Goal: Use online tool/utility: Utilize a website feature to perform a specific function

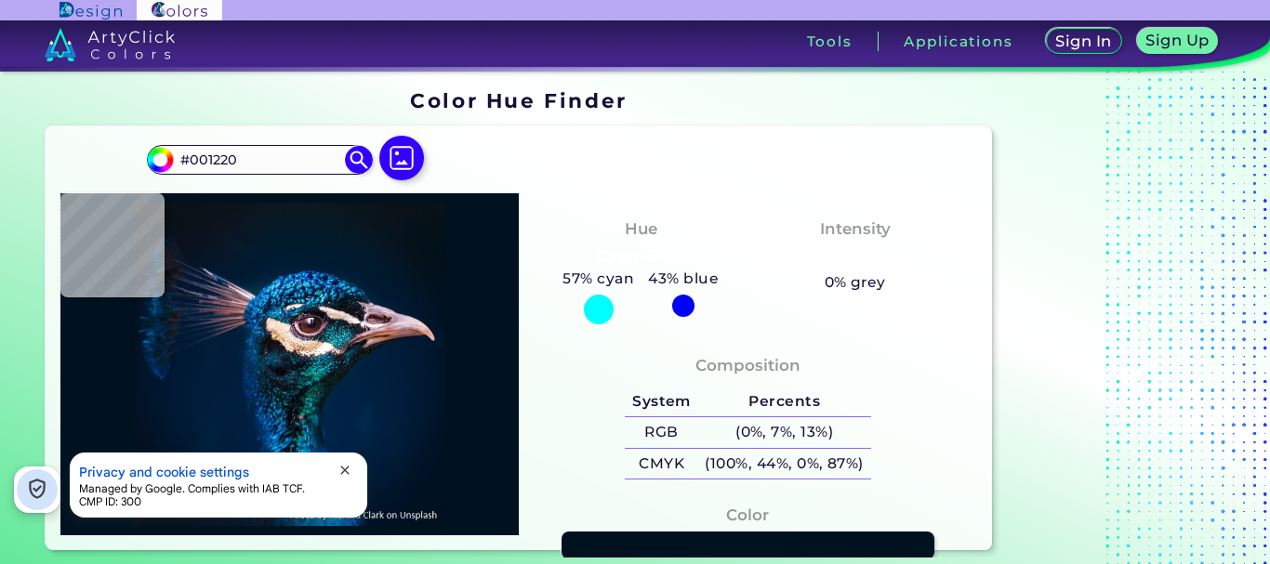
type input "#00203f"
type input "#00203F"
type input "#180d1d"
type input "#180D1D"
type input "#1a3b56"
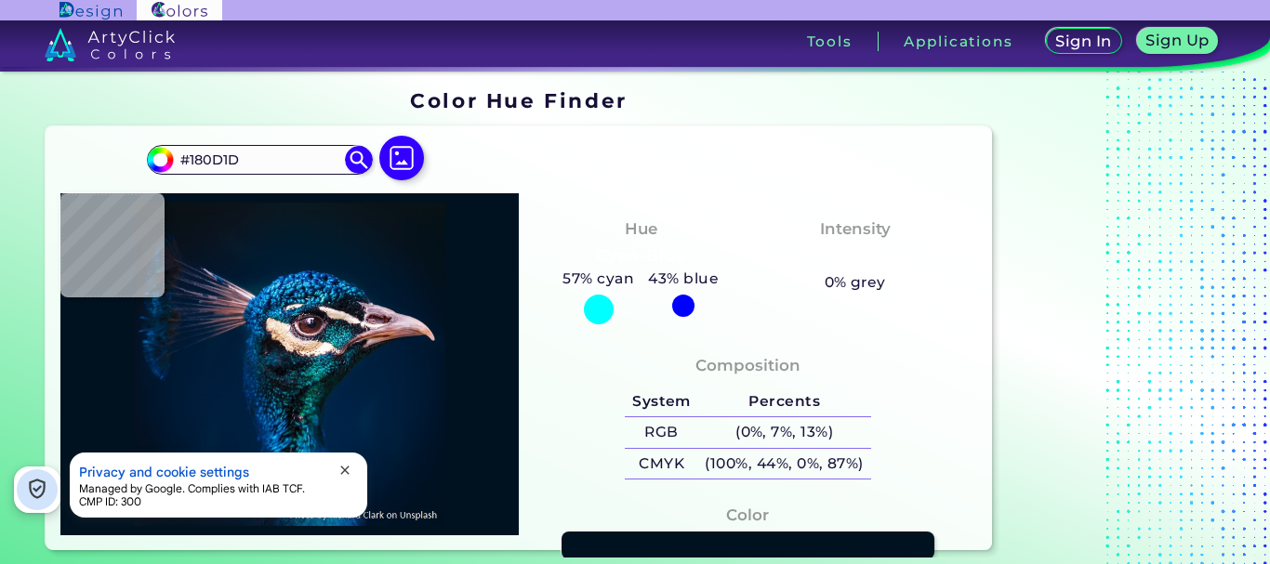
type input "#1A3B56"
type input "#0b3568"
type input "#0B3568"
type input "#001c31"
type input "#001C31"
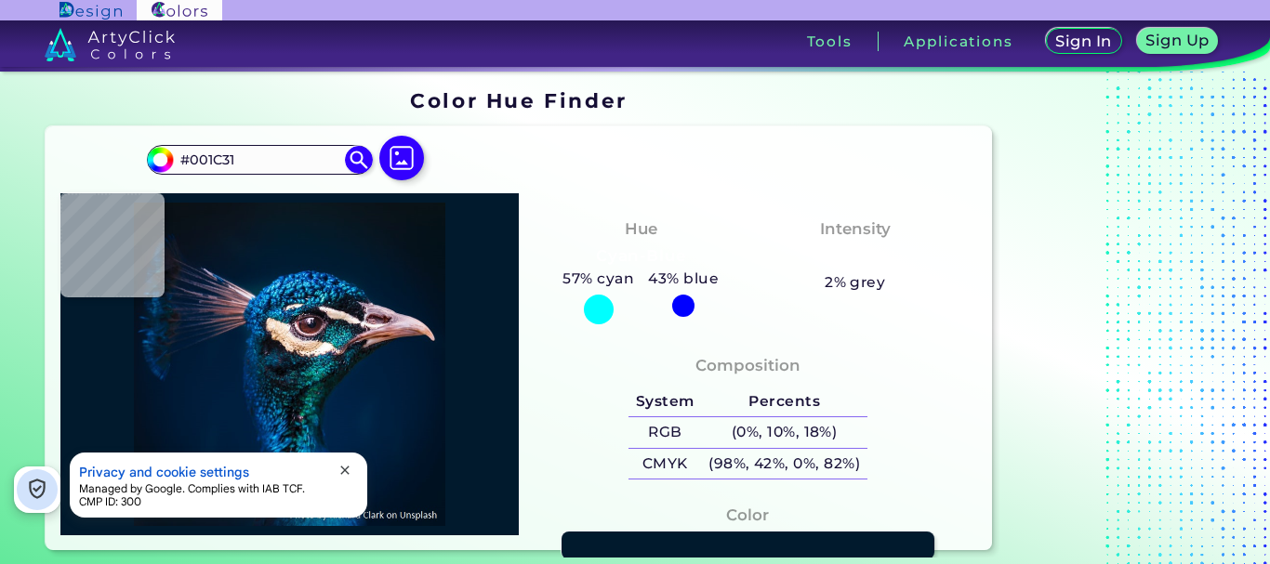
type input "#011a2d"
type input "#011A2D"
type input "#011b2a"
type input "#011B2A"
type input "#031a2a"
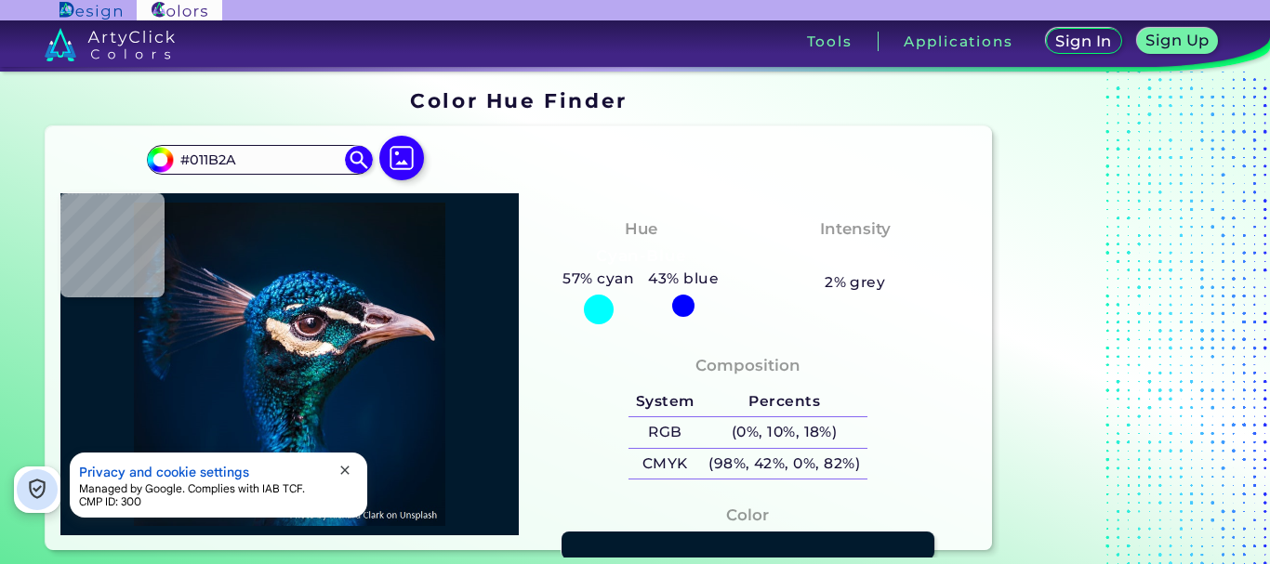
type input "#031A2A"
type input "#011b2a"
type input "#011B2A"
type input "#011b2c"
type input "#011B2C"
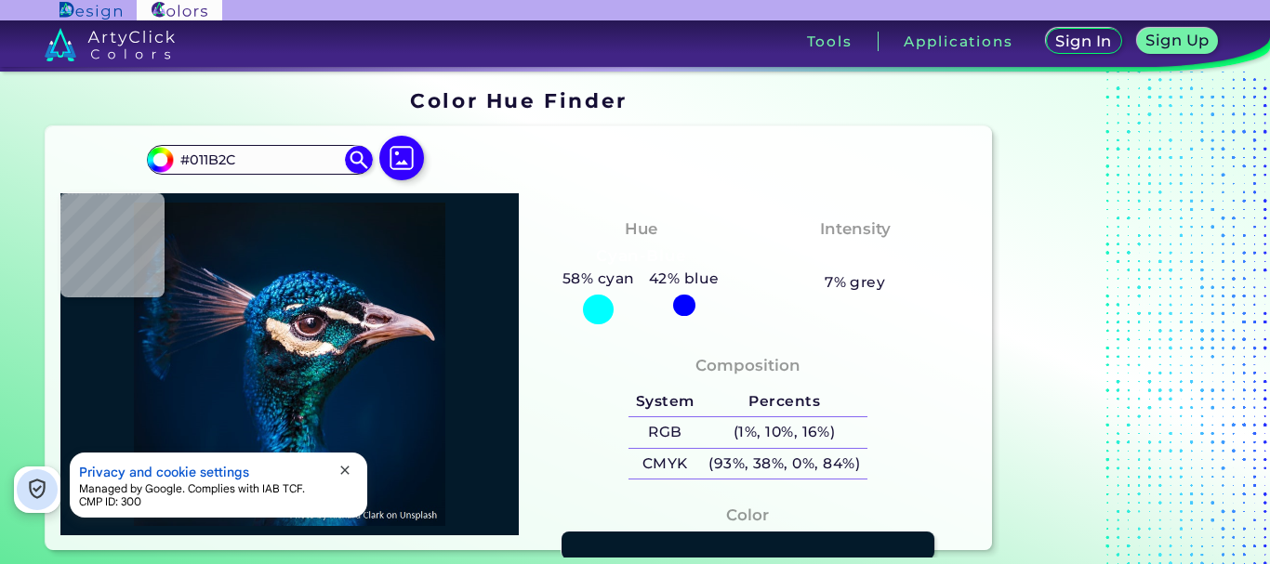
type input "#001b2e"
type input "#001B2E"
type input "#001b30"
type input "#001B30"
type input "#011b32"
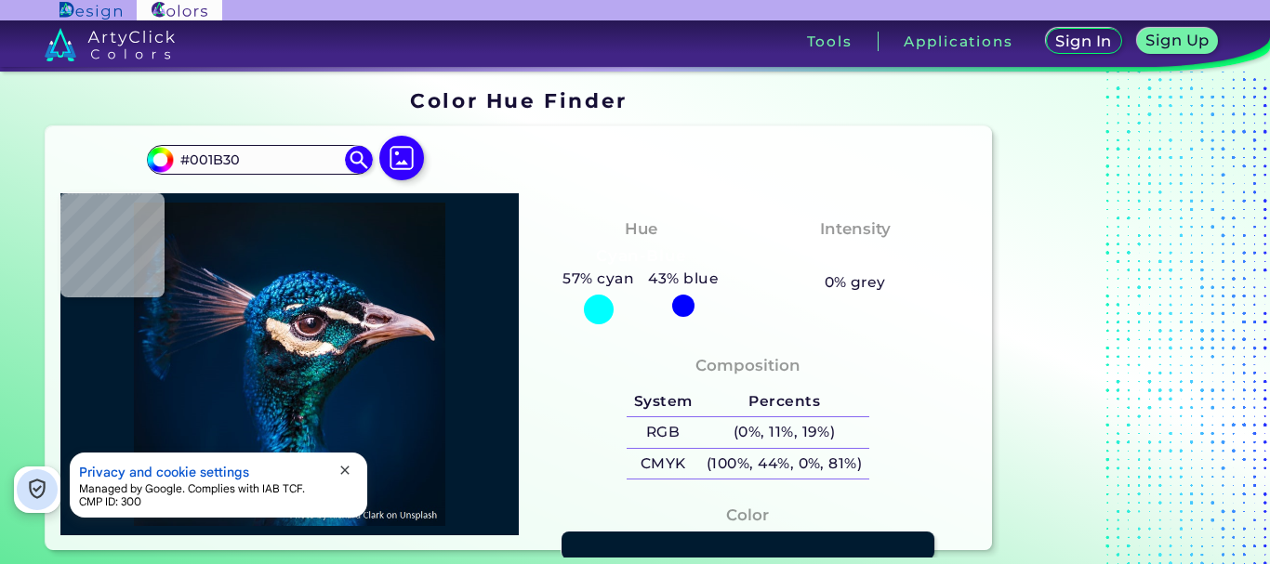
type input "#011B32"
type input "#001a31"
type input "#001A31"
type input "#011b32"
type input "#011B32"
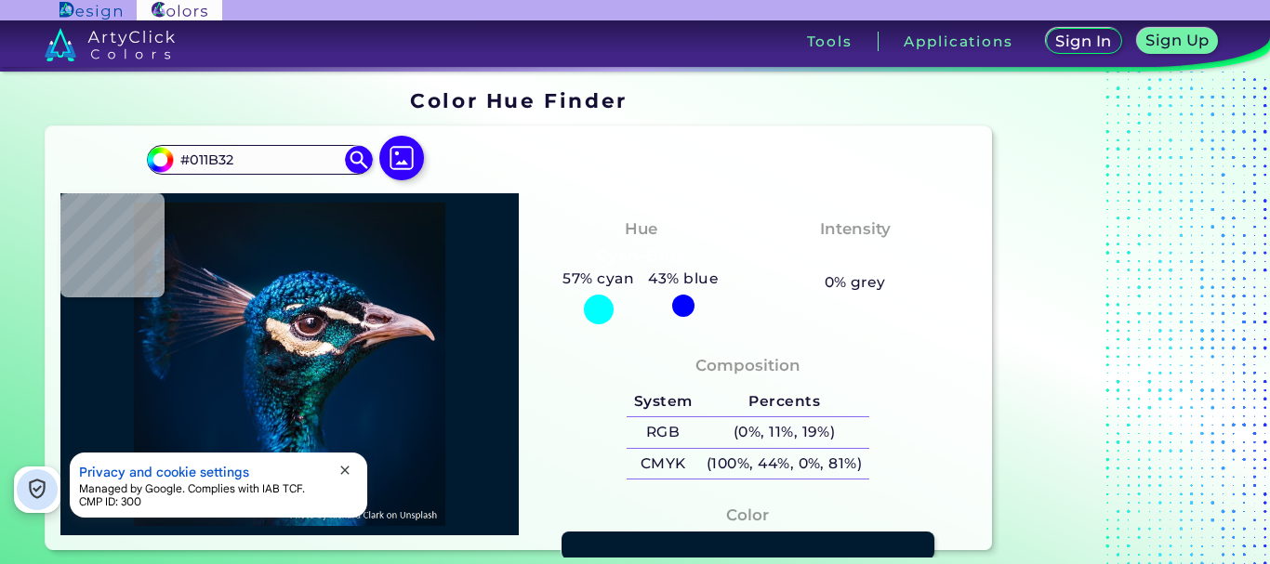
type input "#001c32"
type input "#001C32"
type input "#011b32"
type input "#011B32"
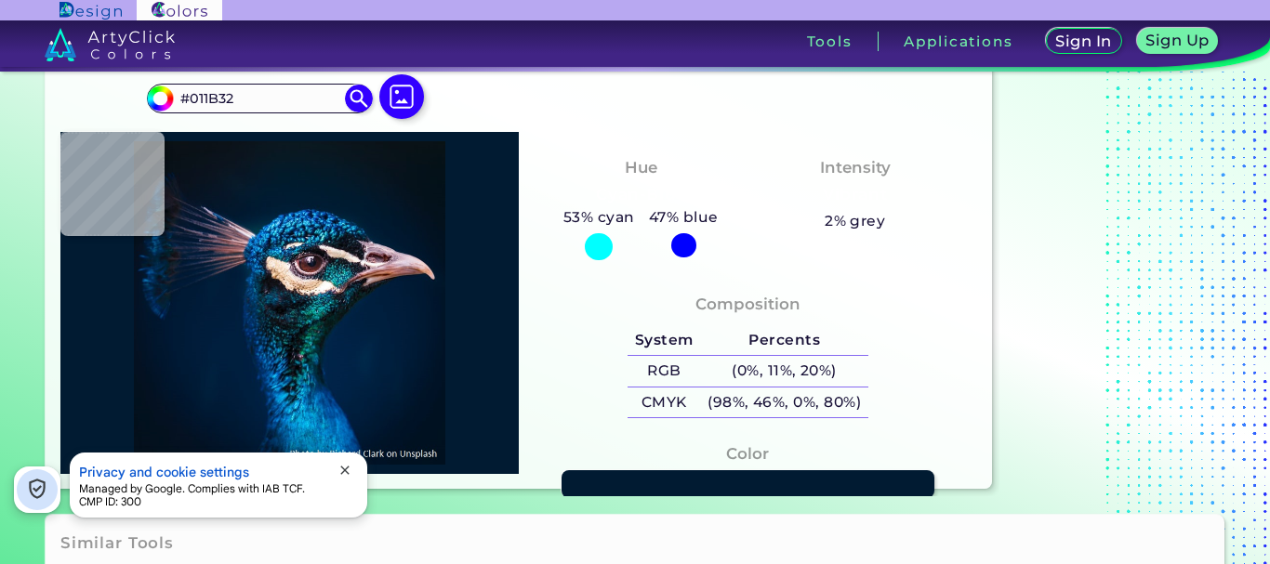
scroll to position [93, 0]
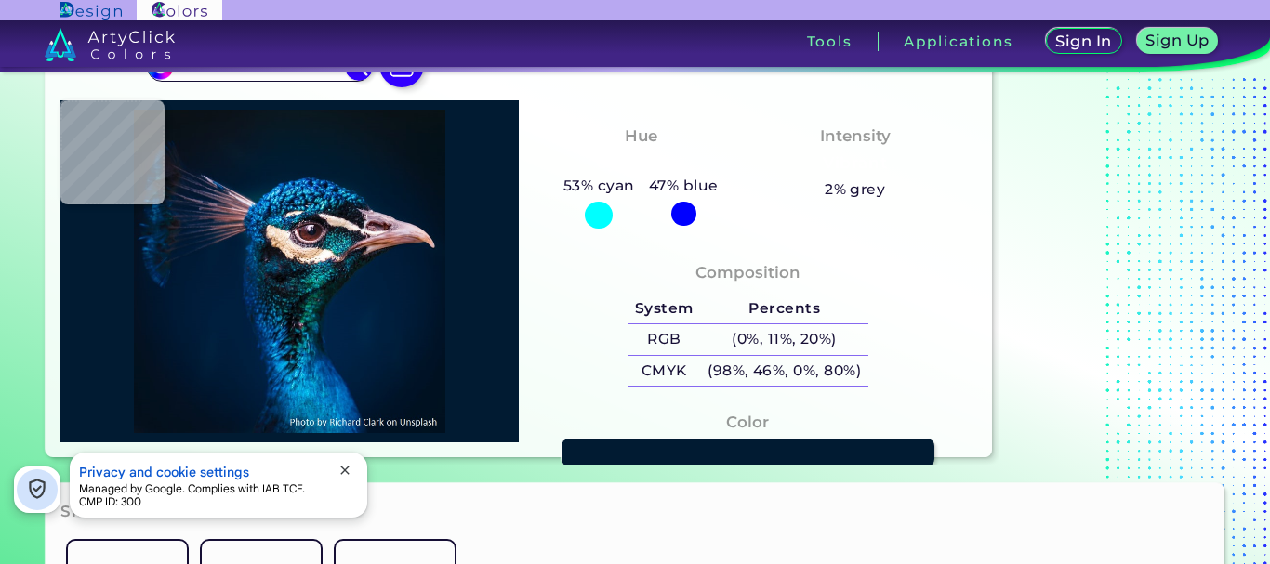
type input "#231e2b"
type input "#231E2B"
type input "#f6e3d2"
type input "#F6E3D2"
type input "#086b84"
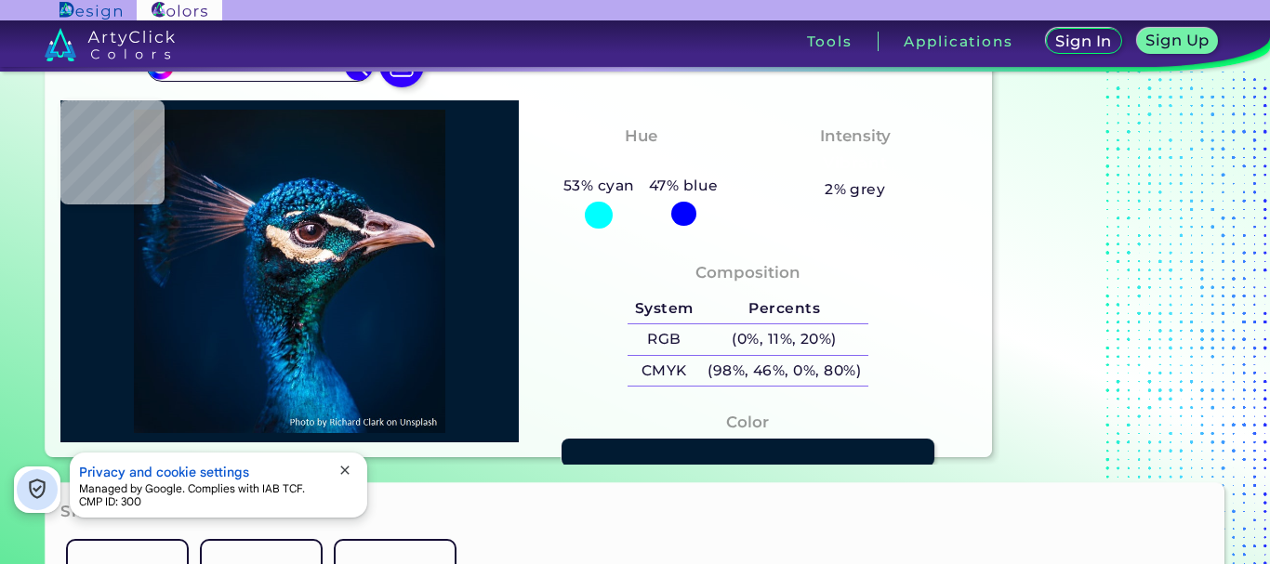
type input "#086B84"
type input "#0f68a3"
type input "#0F68A3"
type input "#001d35"
type input "#001D35"
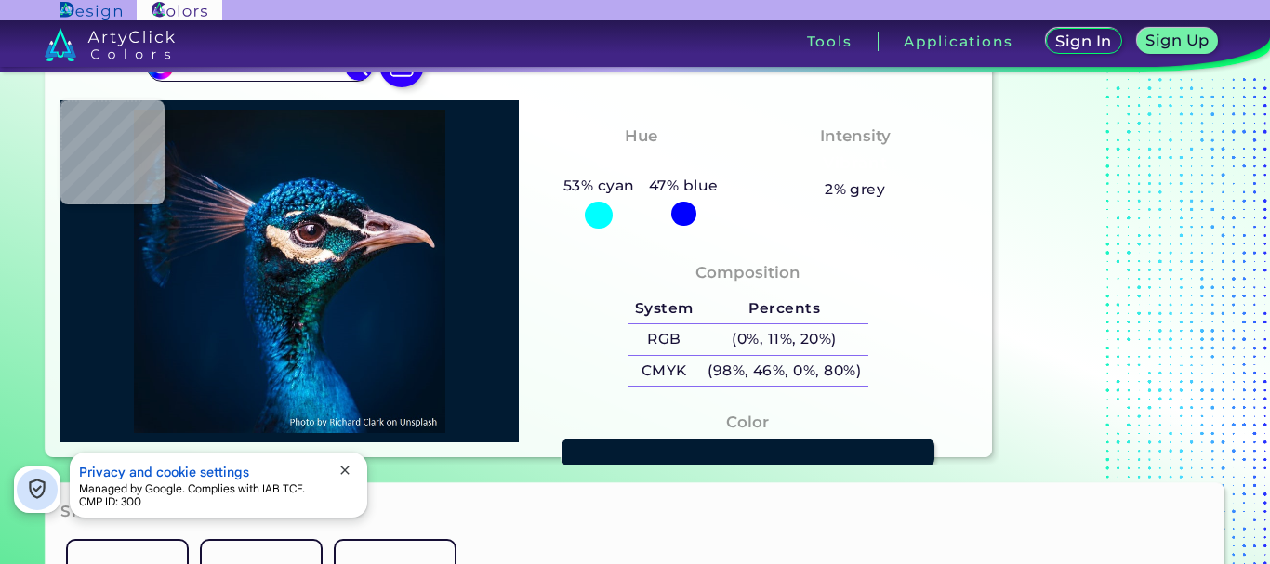
type input "#011b32"
type input "#011B32"
type input "#001b30"
type input "#001B30"
type input "#001b2e"
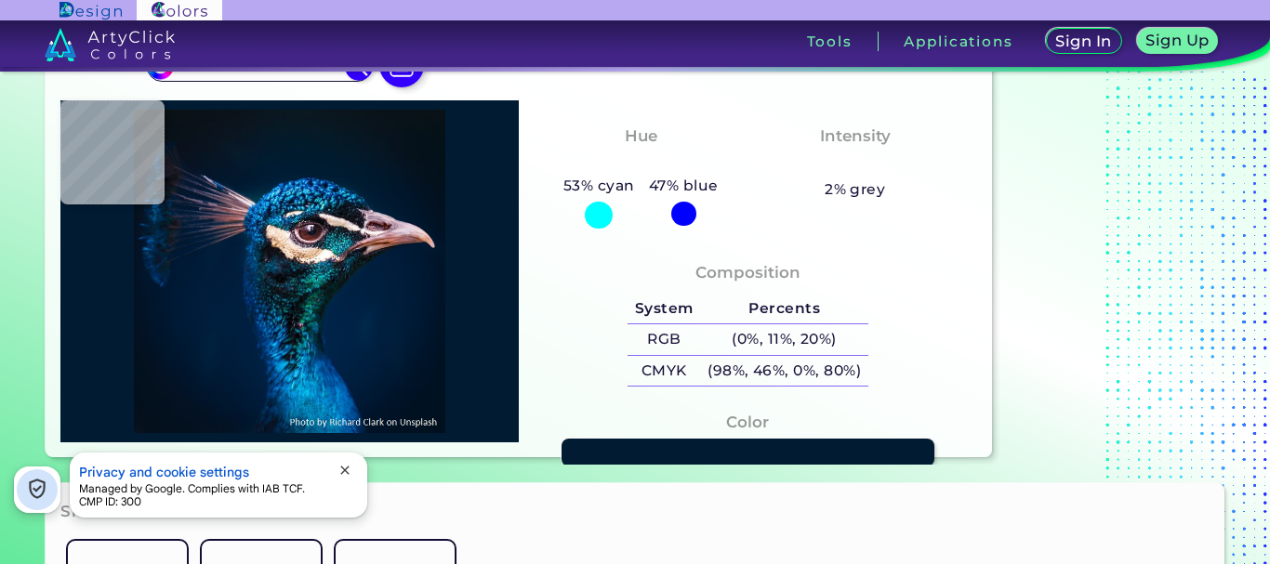
type input "#001B2E"
type input "#011a2c"
type input "#011A2C"
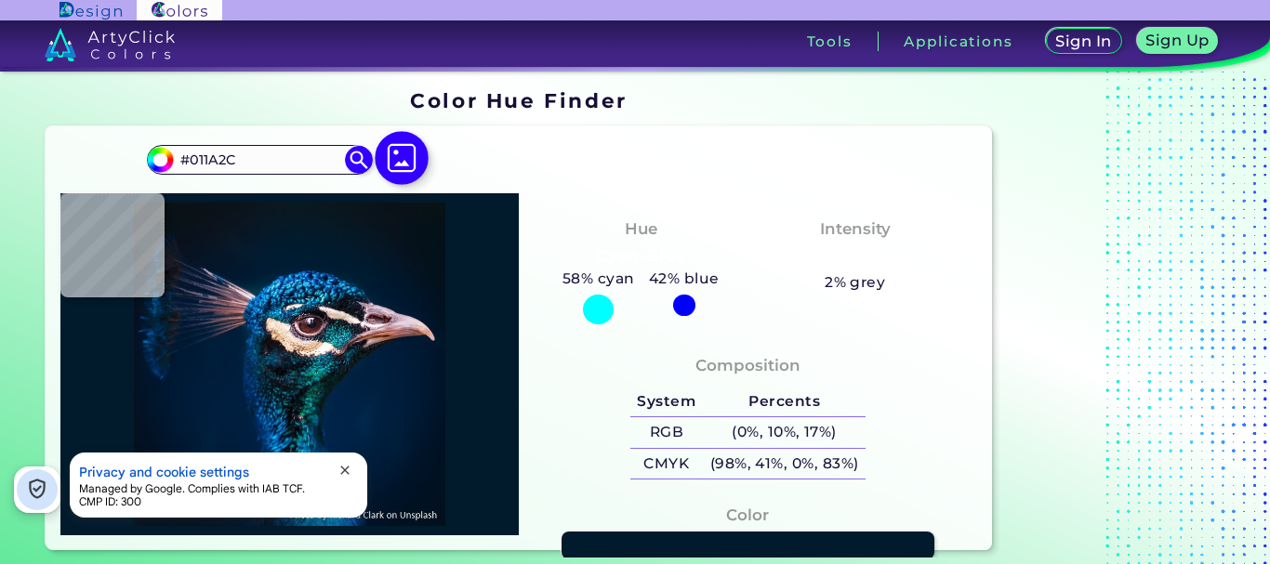
click at [416, 158] on img at bounding box center [403, 158] width 54 height 54
click at [0, 0] on input "file" at bounding box center [0, 0] width 0 height 0
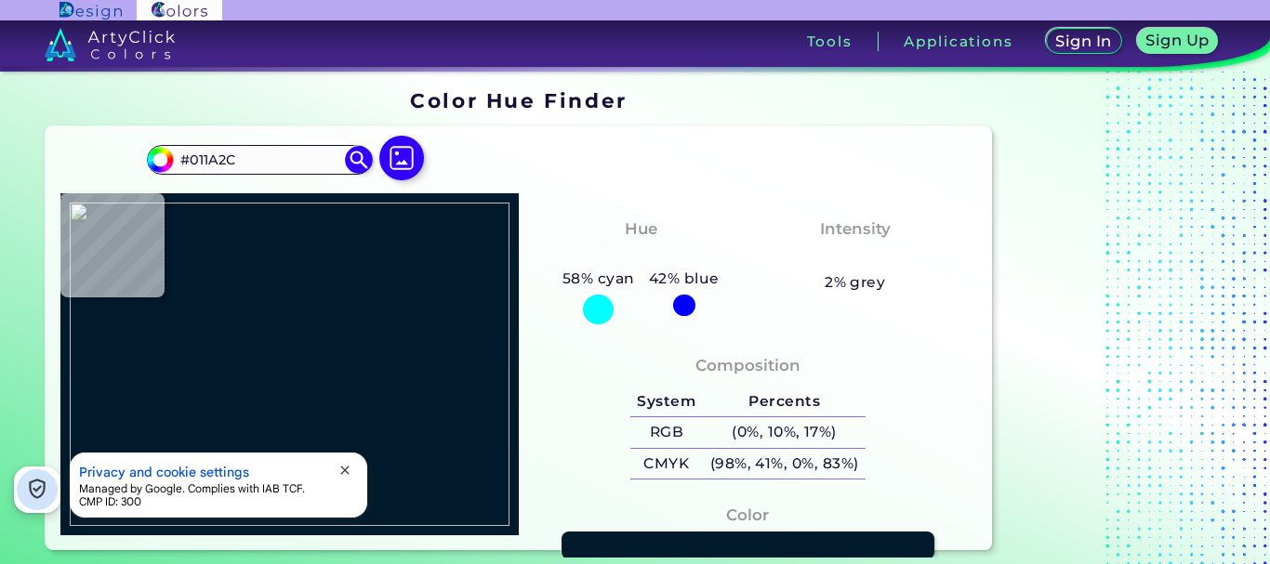
type input "#c6639b"
type input "#C6639B"
type input "#43619b"
type input "#43619B"
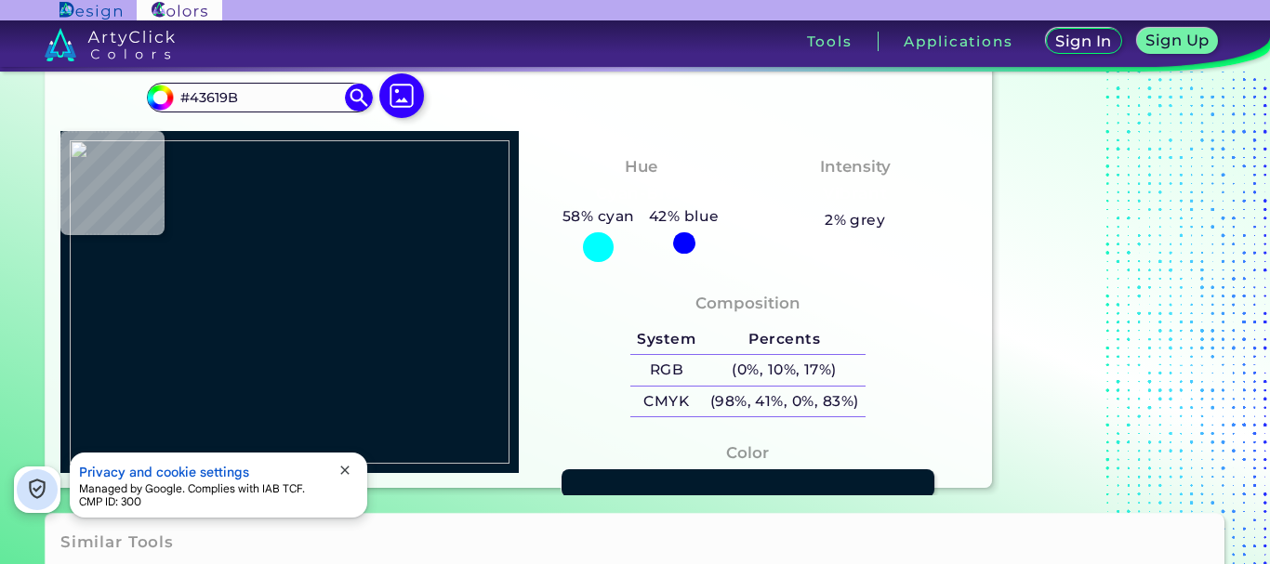
type input "#aa65b1"
type input "#AA65B1"
type input "#dbc7db"
type input "#DBC7DB"
type input "#251924"
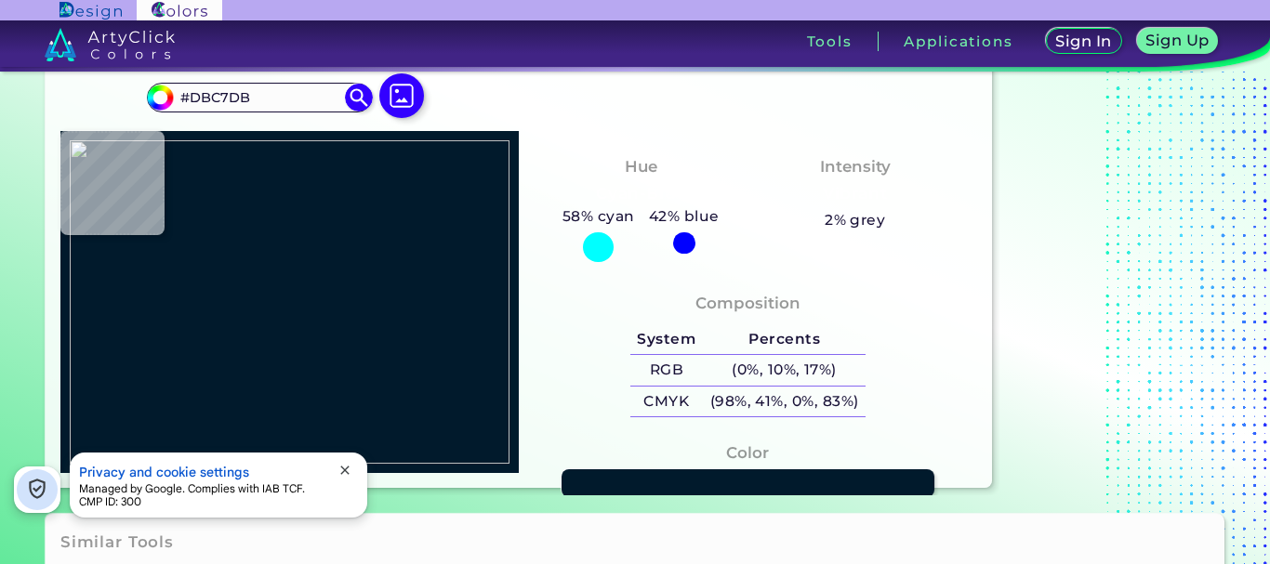
type input "#251924"
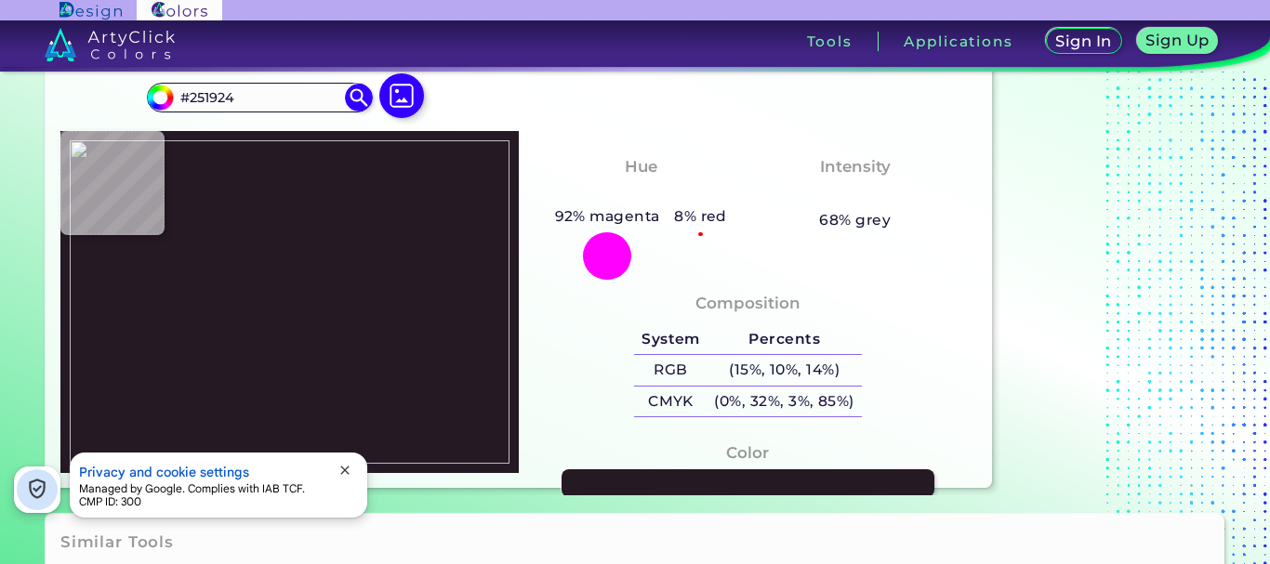
type input "#000102"
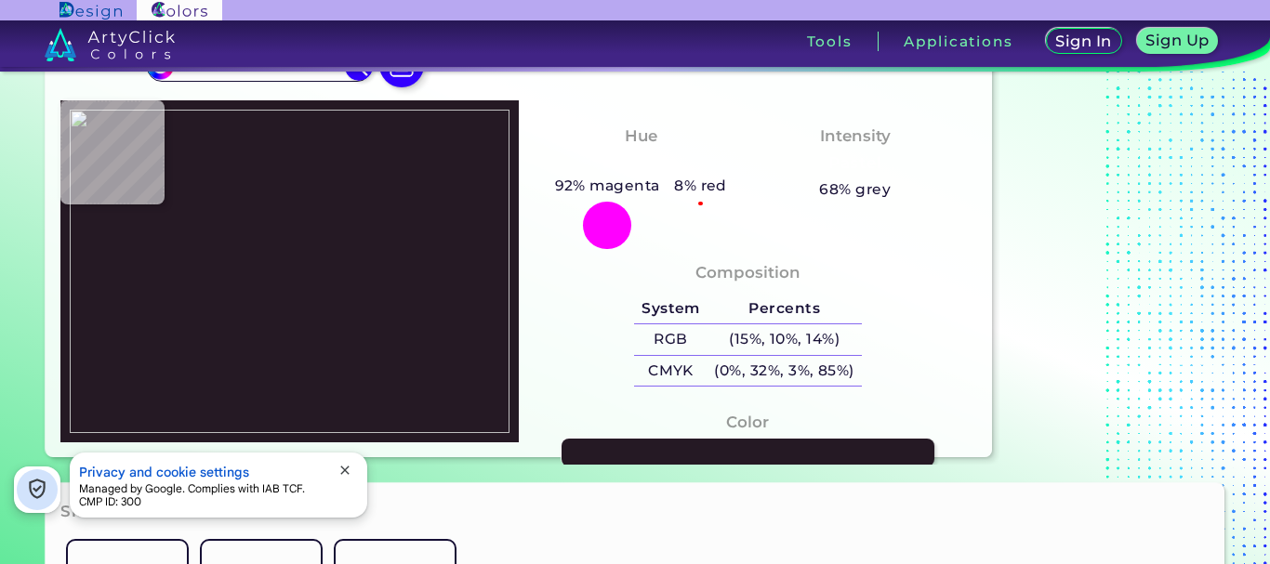
type input "#c292a1"
type input "#C292A1"
type input "#b58c97"
type input "#B58C97"
type input "#a57f88"
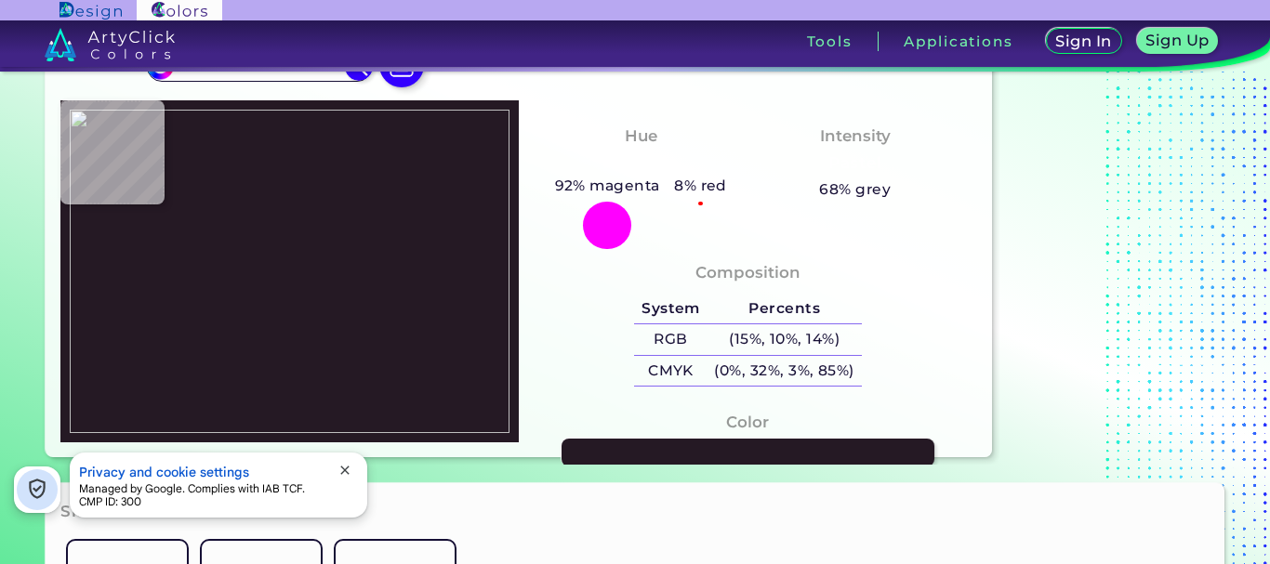
type input "#A57F88"
type input "#946e78"
type input "#946E78"
type input "#b28d98"
type input "#B28D98"
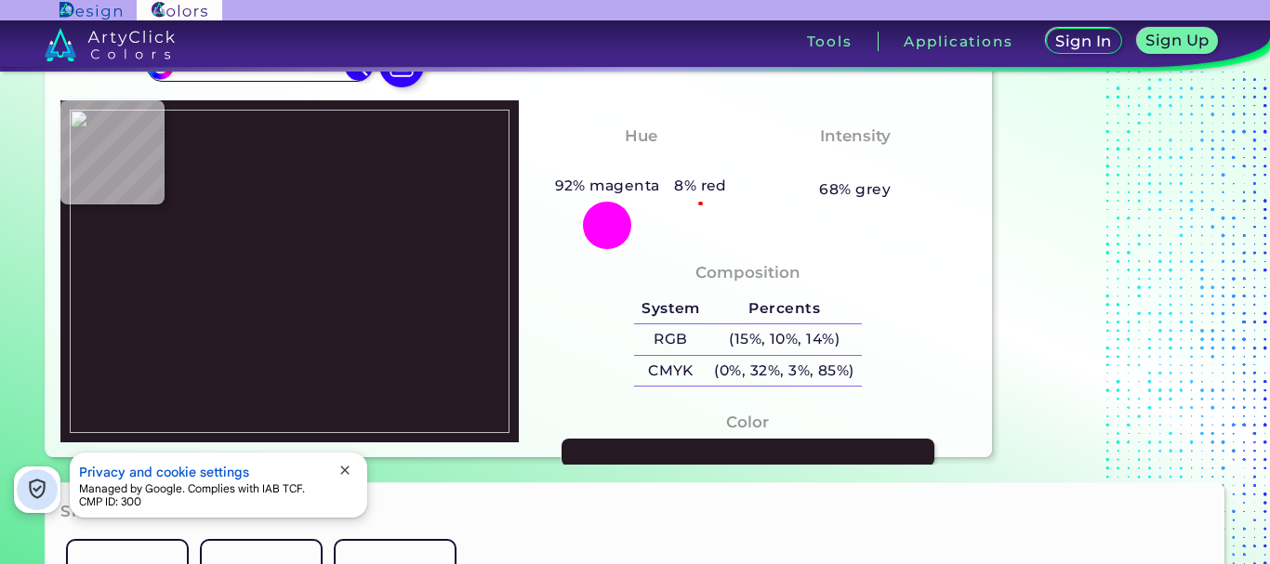
type input "#c89ba5"
type input "#C89BA5"
type input "#c7a1a3"
type input "#C7A1A3"
type input "#c99ea4"
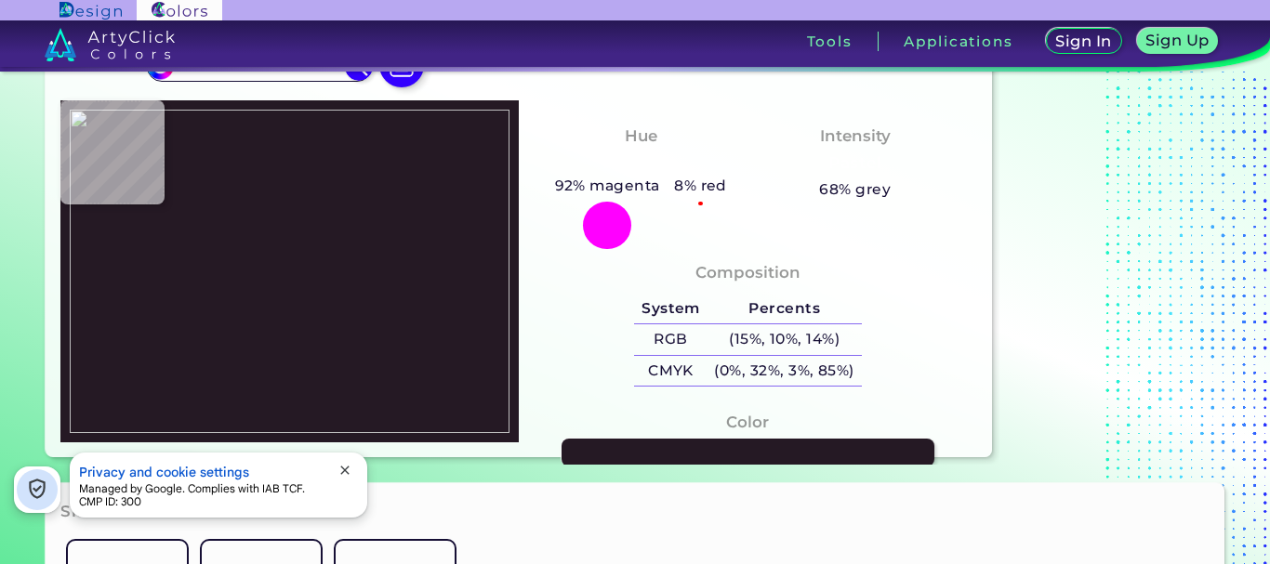
type input "#C99EA4"
type input "#c599a1"
type input "#C599A1"
type input "#c899a5"
type input "#C899A5"
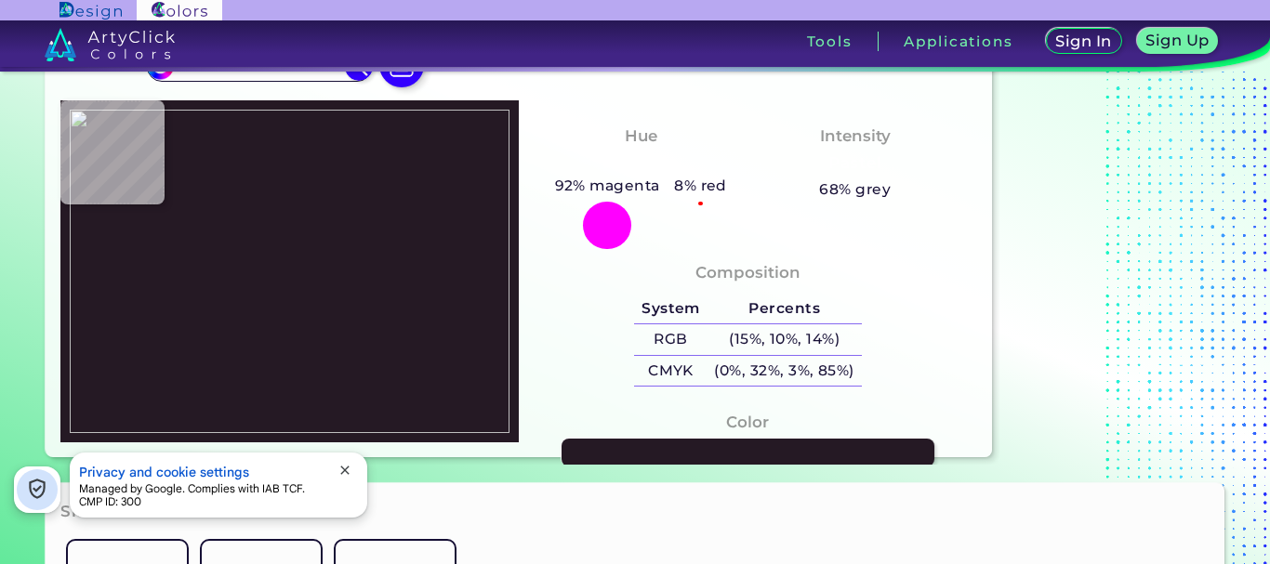
type input "#c697a4"
type input "#C697A4"
type input "#c798a5"
type input "#C798A5"
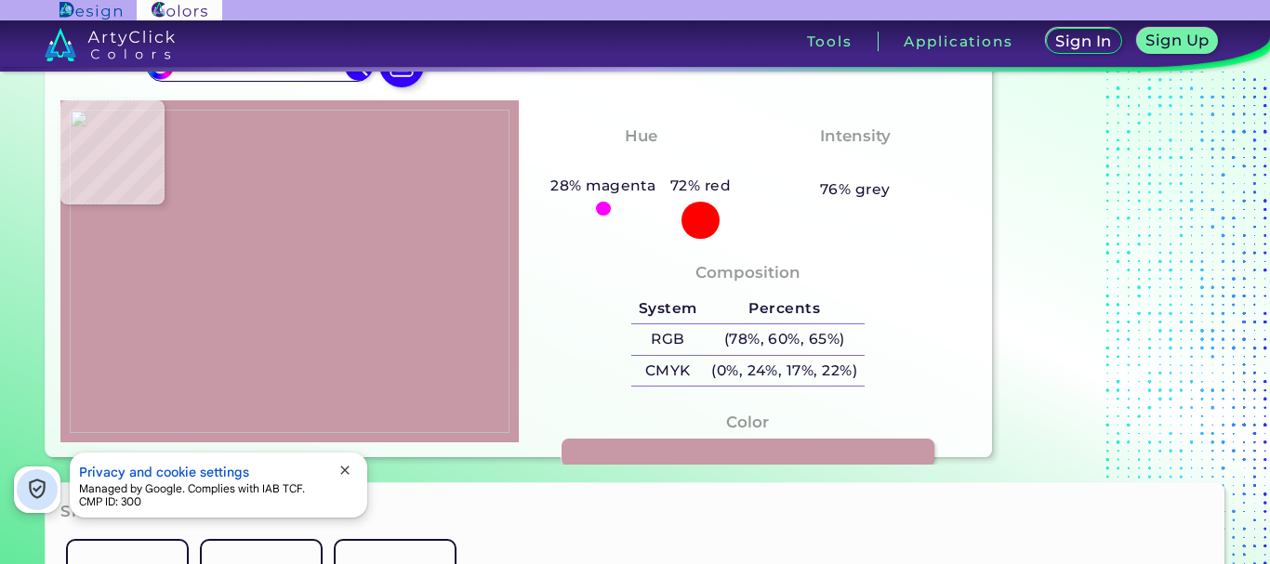
type input "#c798a4"
type input "#C798A4"
type input "#c797a4"
type input "#C797A4"
type input "#c897a4"
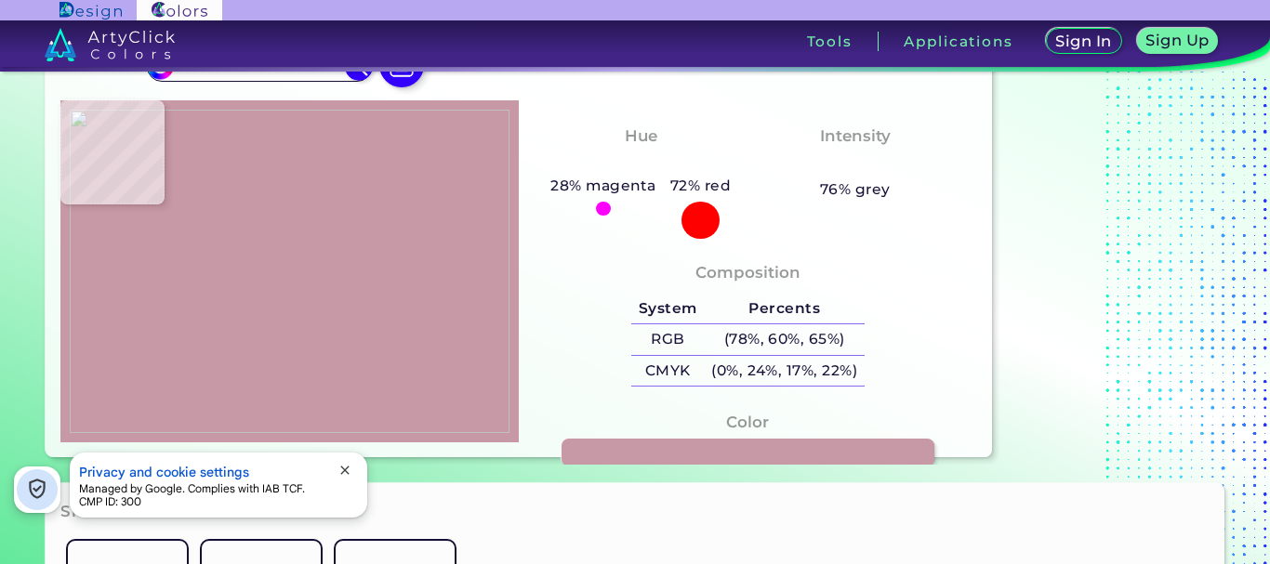
type input "#C897A4"
type input "#c798a5"
type input "#C798A5"
type input "#c997a5"
type input "#C997A5"
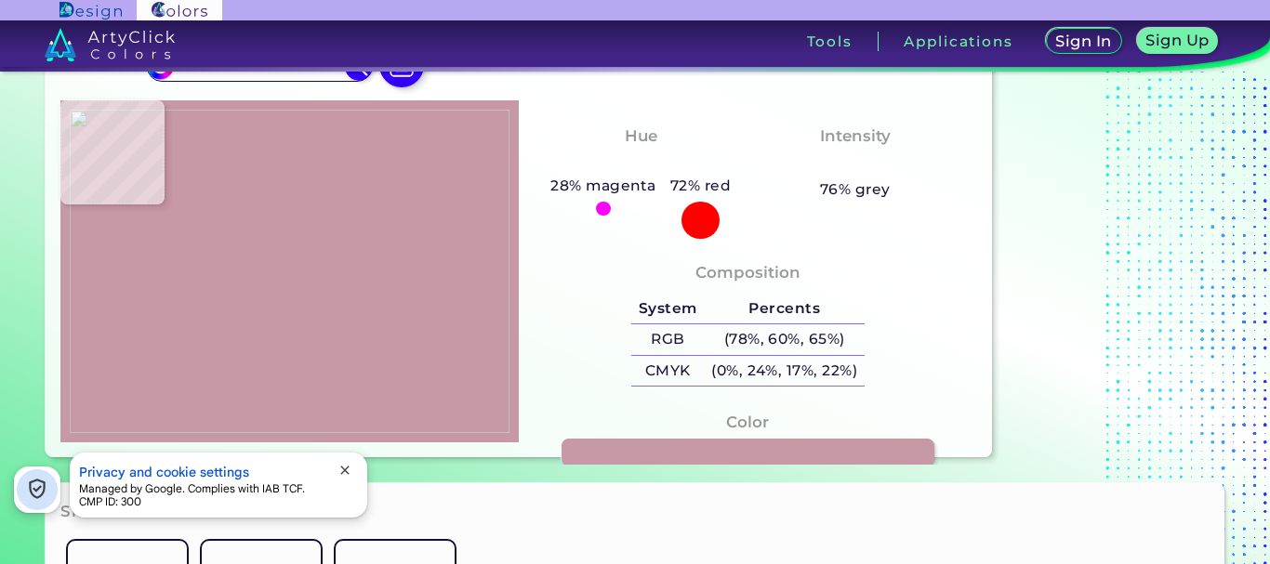
type input "#d6b4ad"
type input "#D6B4AD"
type input "#ddd7a9"
type input "#DDD7A9"
type input "#dadaa8"
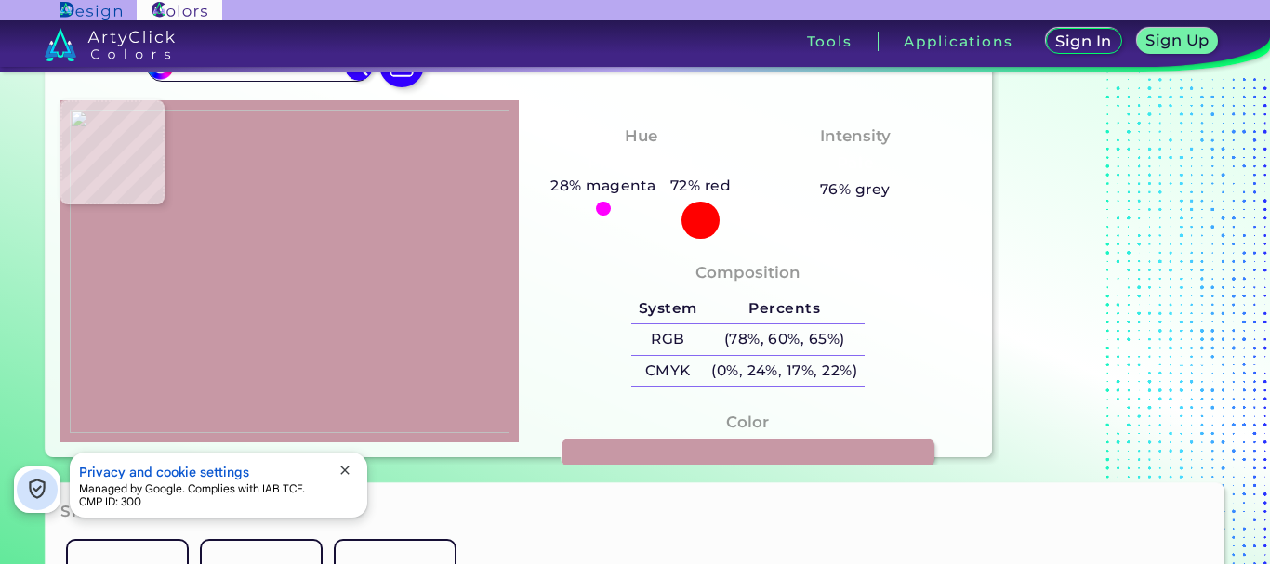
type input "#DADAA8"
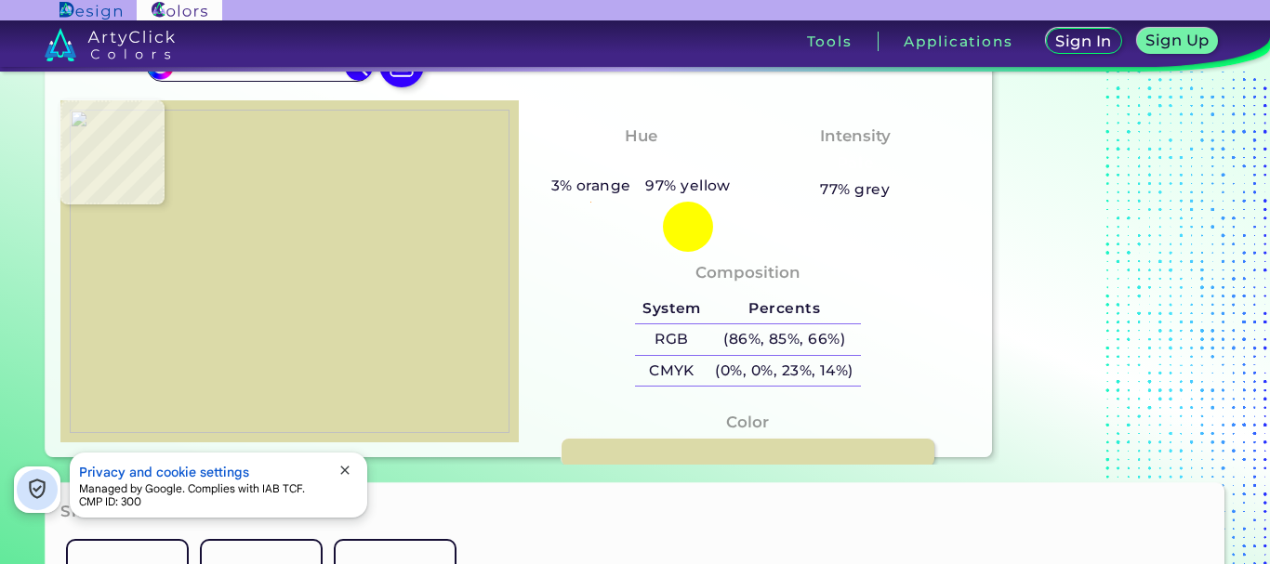
type input "#dbdaa8"
type input "#DBDAA8"
type input "#dcdaa7"
type input "#DCDAA7"
type input "#dbd9a6"
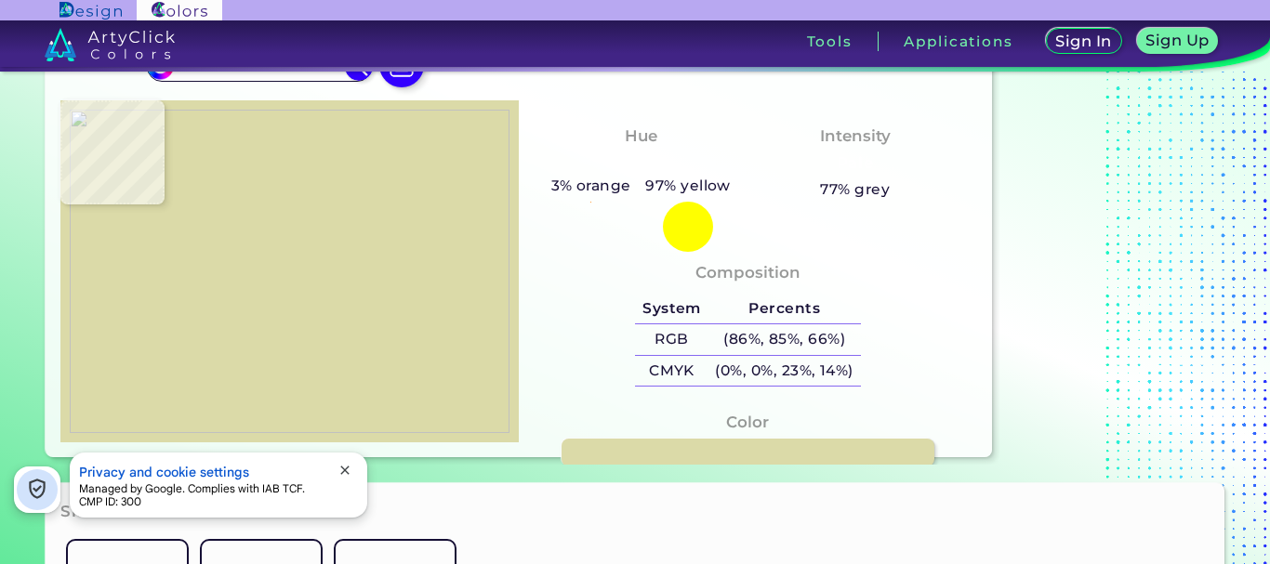
type input "#DBD9A6"
type input "#dad9a6"
type input "#DAD9A6"
type input "#d9d8a7"
type input "#D9D8A7"
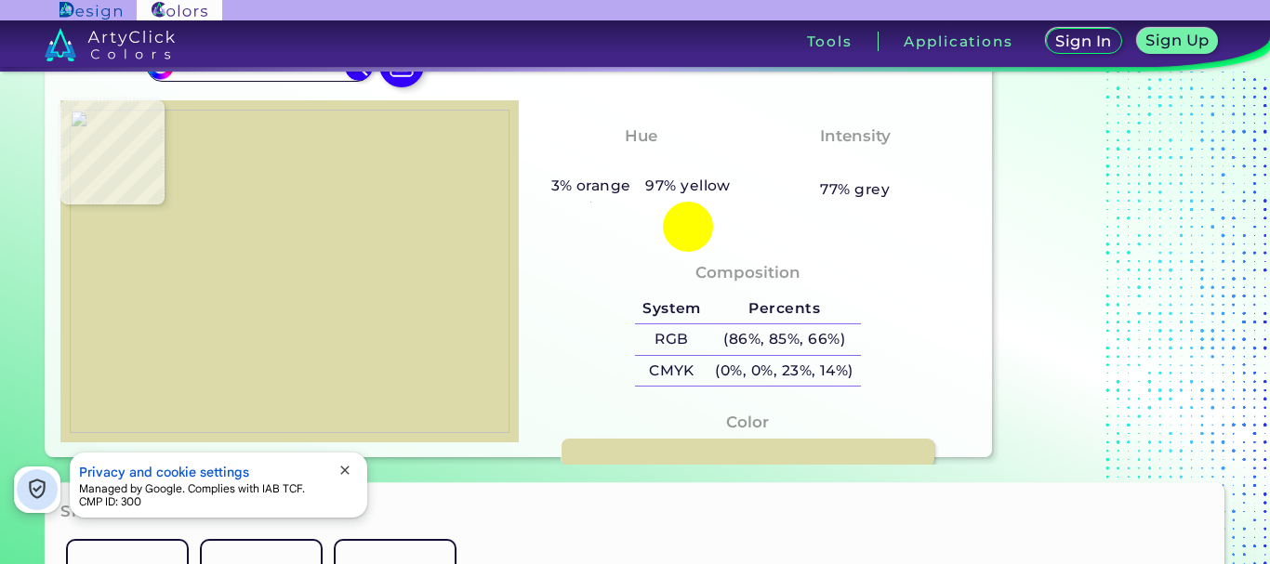
type input "#b5b68f"
type input "#B5B68F"
type input "#8e916f"
type input "#8E916F"
type input "#3d3f29"
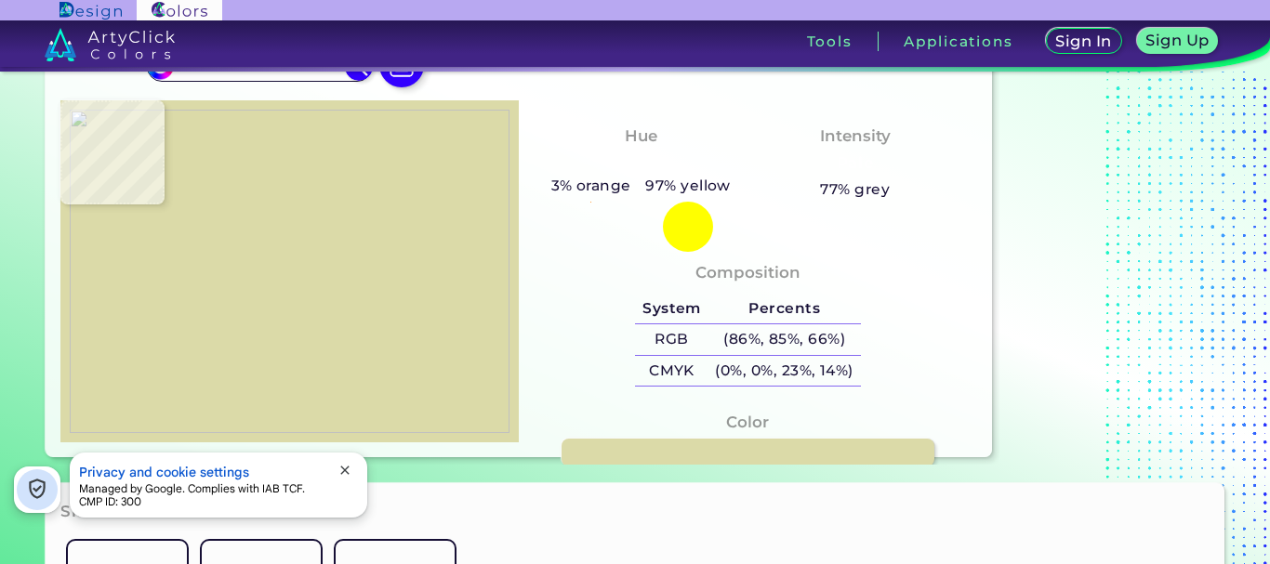
type input "#3D3F29"
type input "#292220"
type input "#846c6c"
type input "#846C6C"
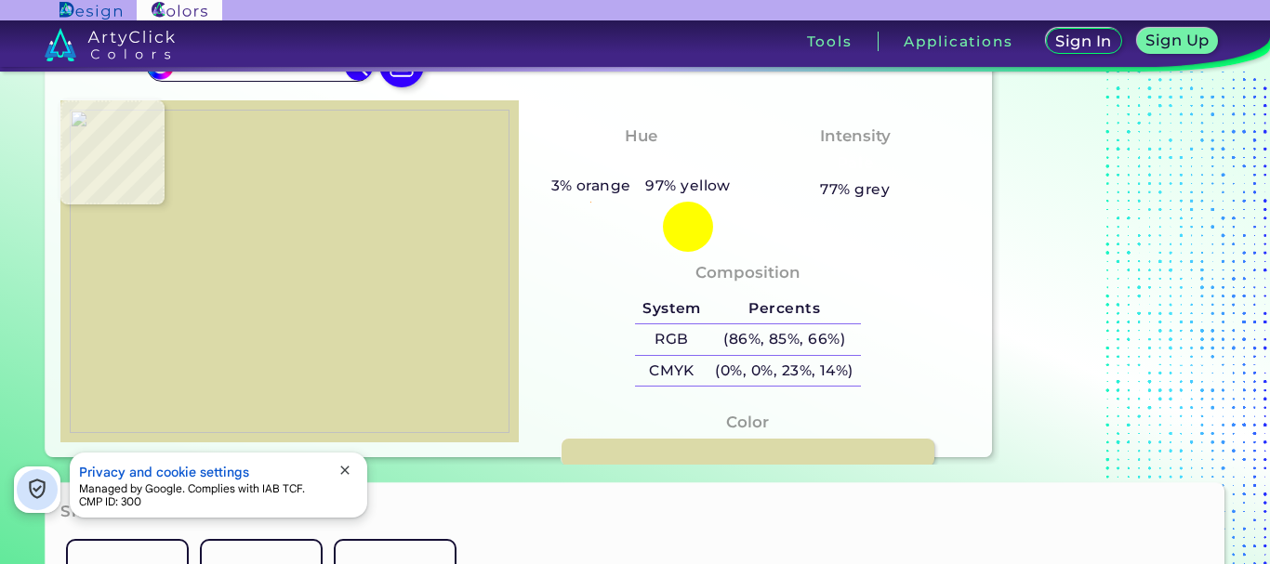
type input "#b8a296"
type input "#B8A296"
type input "#a39a89"
type input "#A39A89"
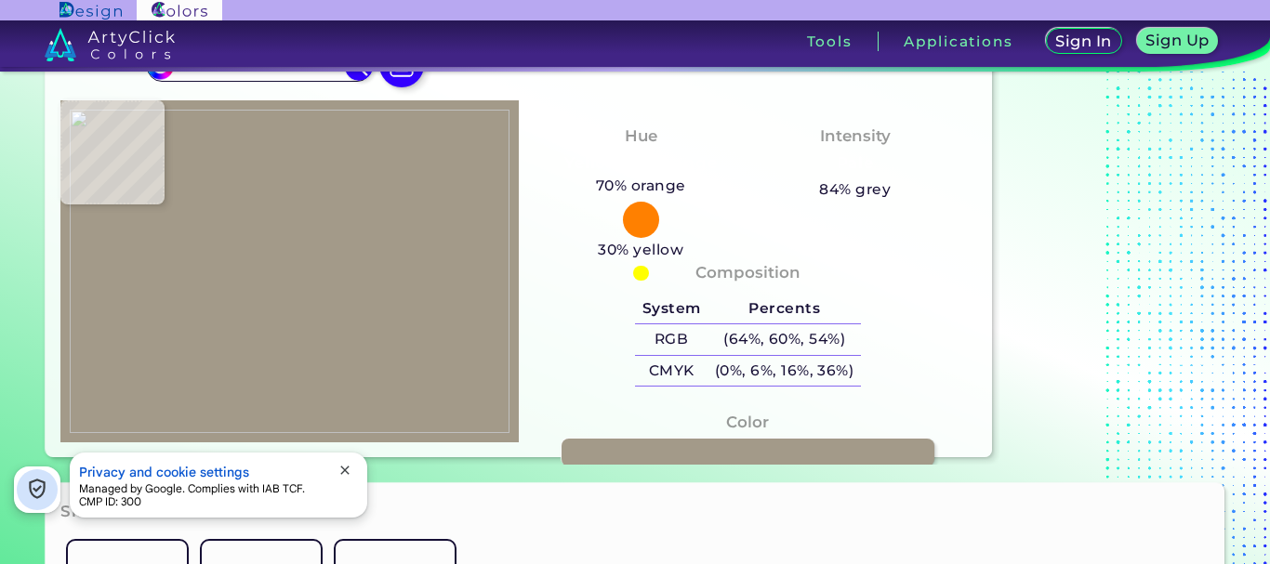
type input "#dedaa5"
type input "#DEDAA5"
type input "#2a1a4a"
type input "#2A1A4A"
type input "#301d55"
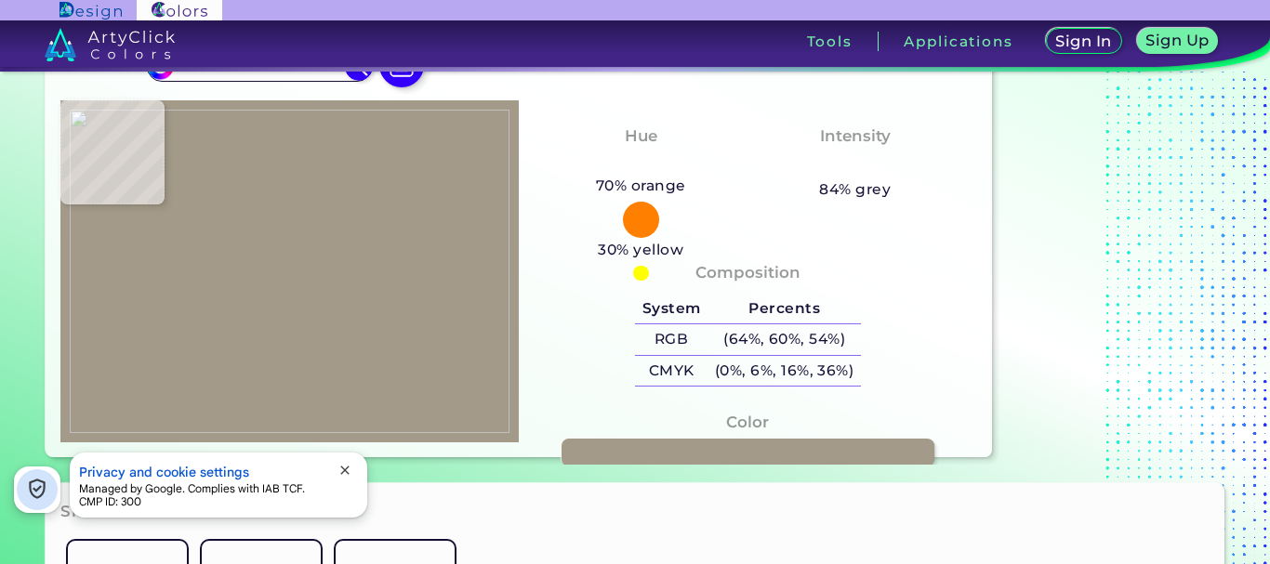
type input "#301D55"
type input "#321c53"
type input "#321C53"
type input "#2b1b4a"
type input "#2B1B4A"
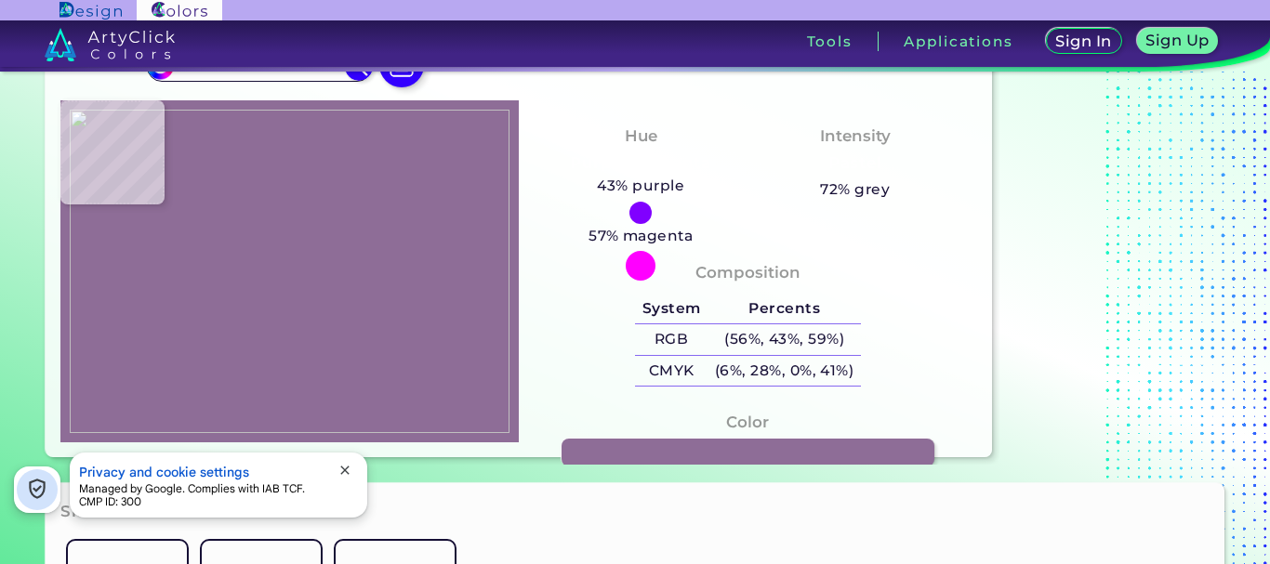
type input "#8e6d97"
type input "#8E6D97"
type input "#0c0422"
type input "#0C0422"
type input "#1a1642"
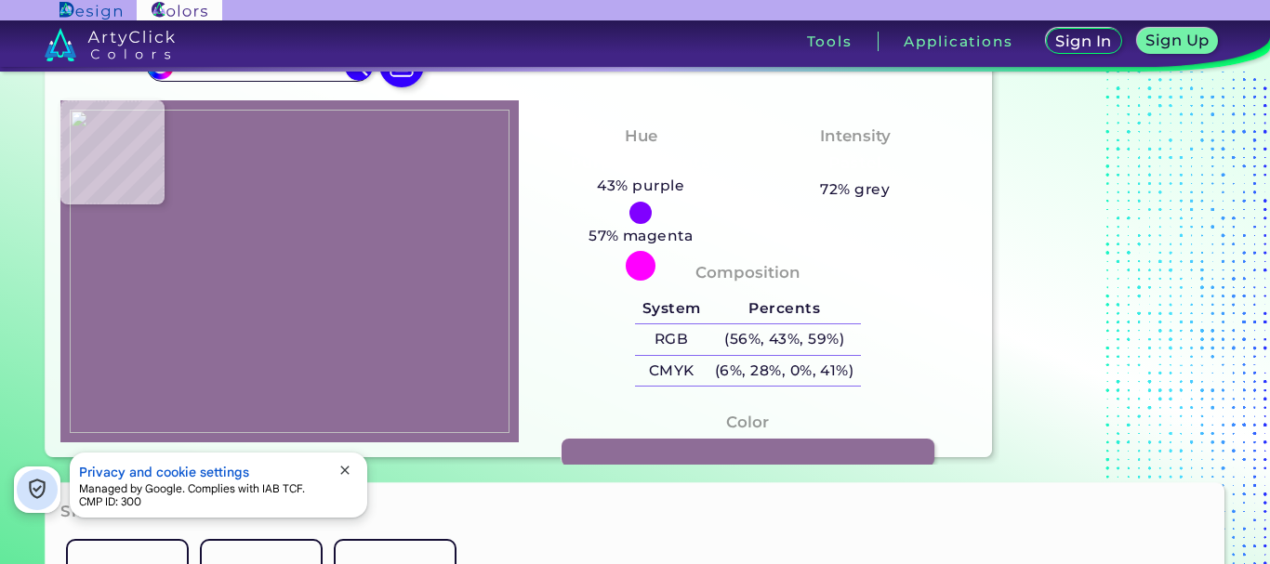
type input "#1A1642"
type input "#2a2769"
type input "#2A2769"
type input "#2b2769"
type input "#2B2769"
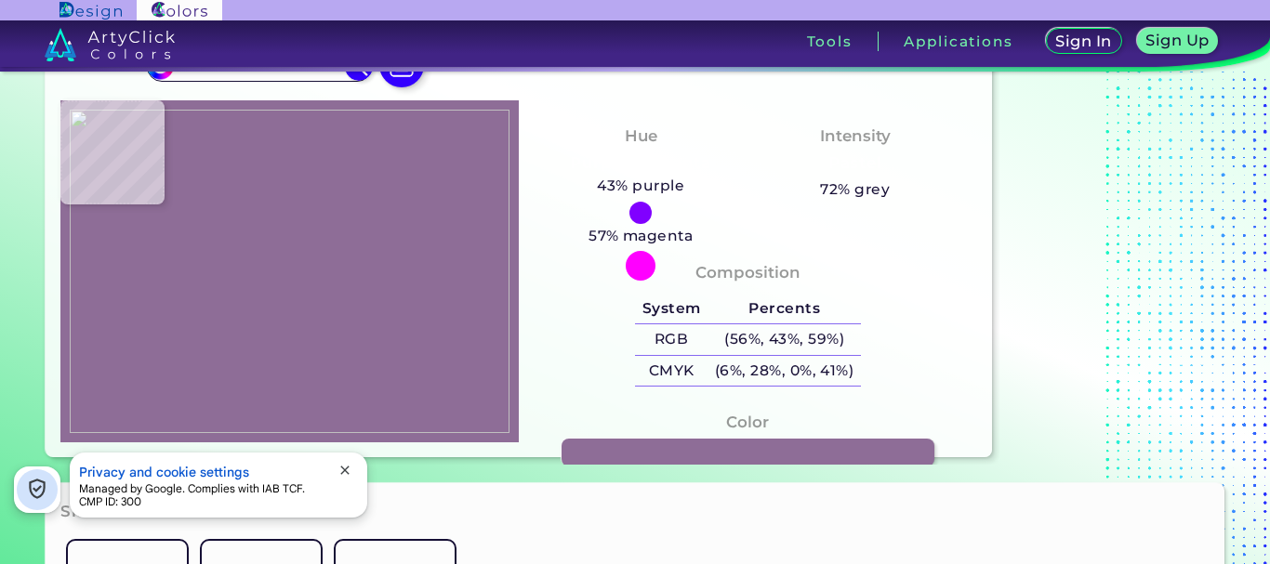
type input "#2c2769"
type input "#2C2769"
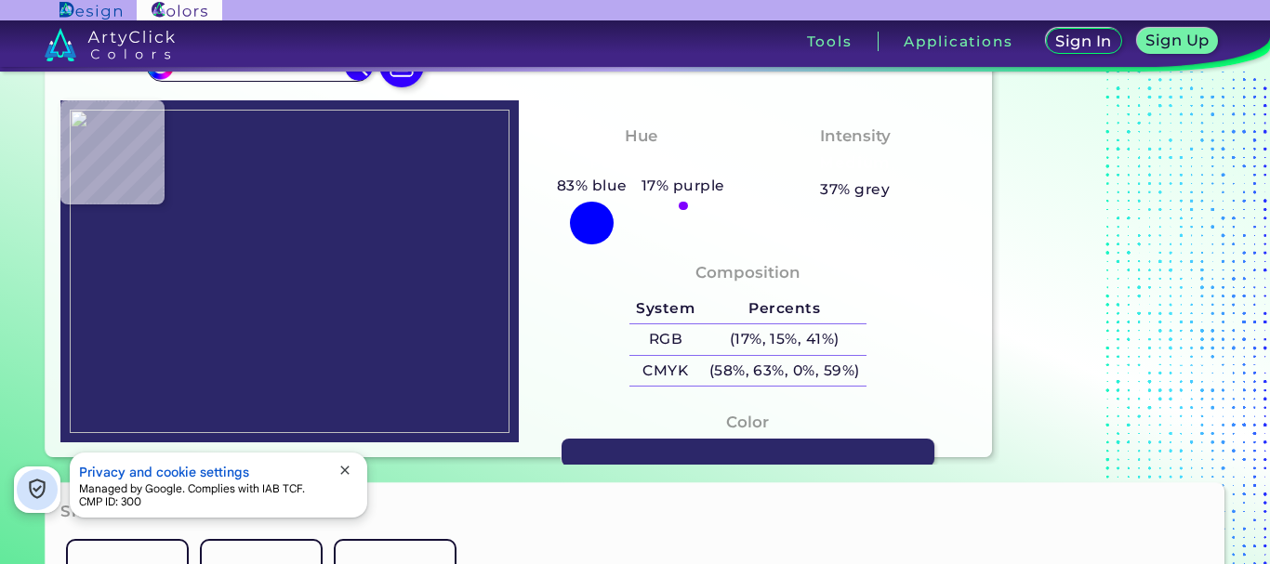
type input "#2c2768"
type input "#2C2768"
type input "#2c2867"
type input "#2C2867"
type input "#2d2969"
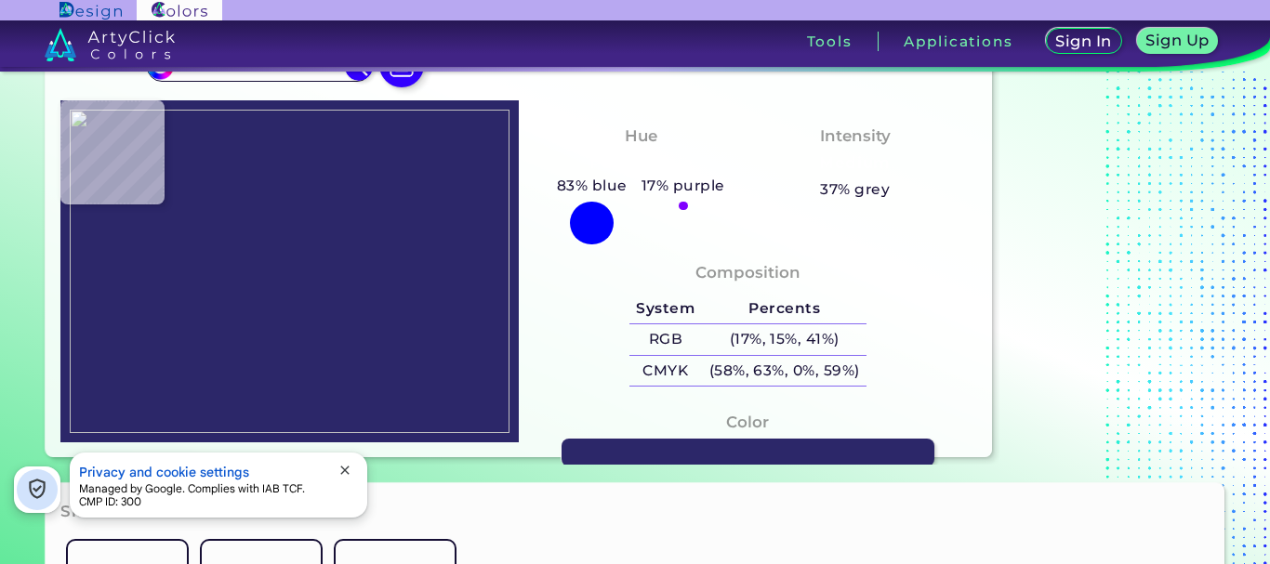
type input "#2D2969"
type input "#2d2765"
type input "#2D2765"
type input "#2e2662"
type input "#2E2662"
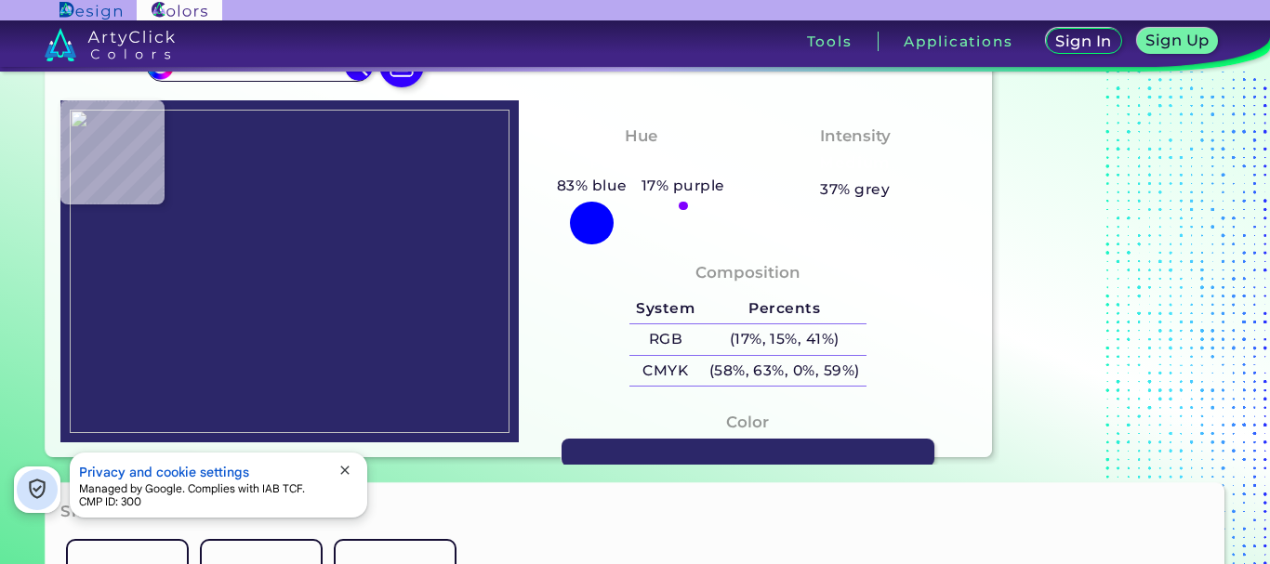
type input "#342966"
type input "#543b7e"
type input "#543B7E"
type input "#573c81"
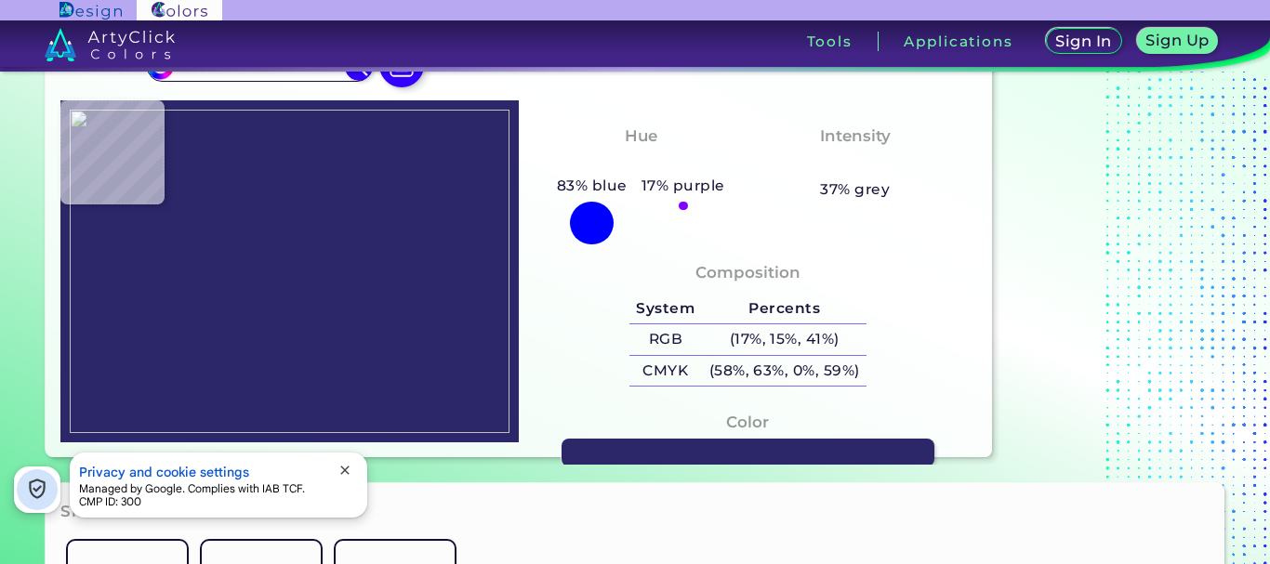
type input "#573C81"
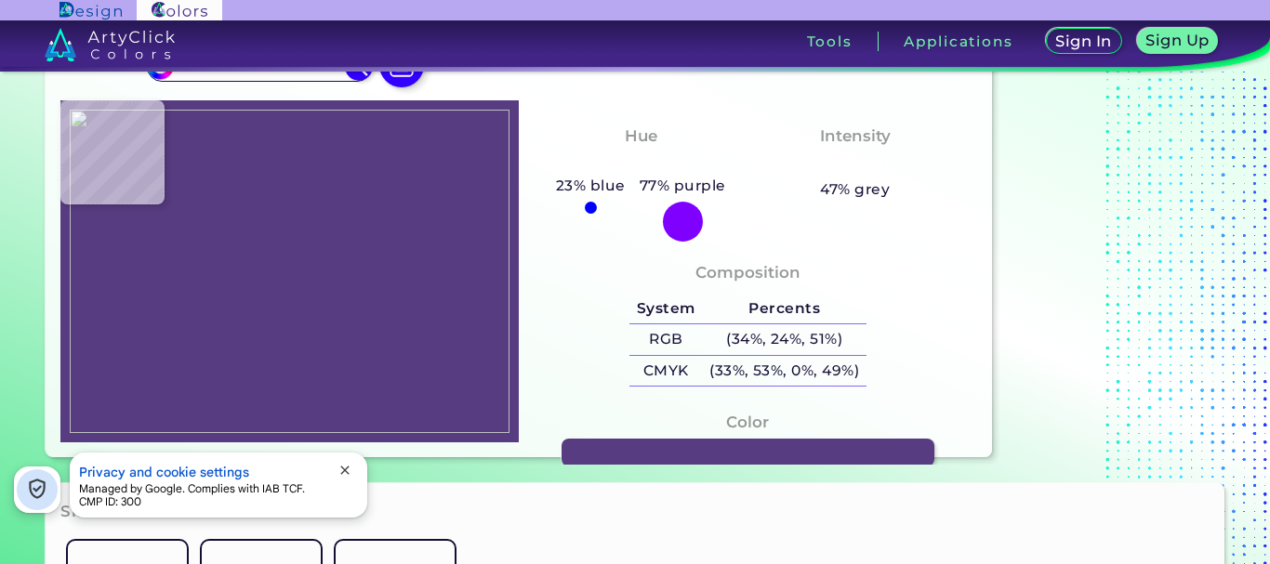
type input "#573b83"
type input "#573B83"
type input "#3f245d"
type input "#3F245D"
type input "#780c4a"
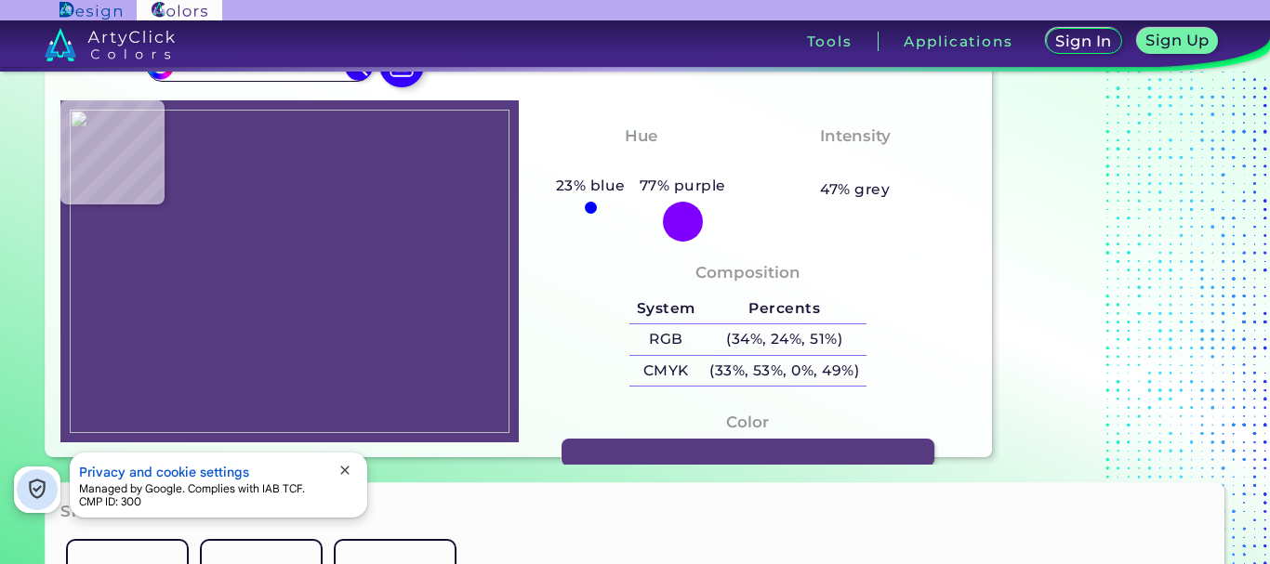
type input "#780C4A"
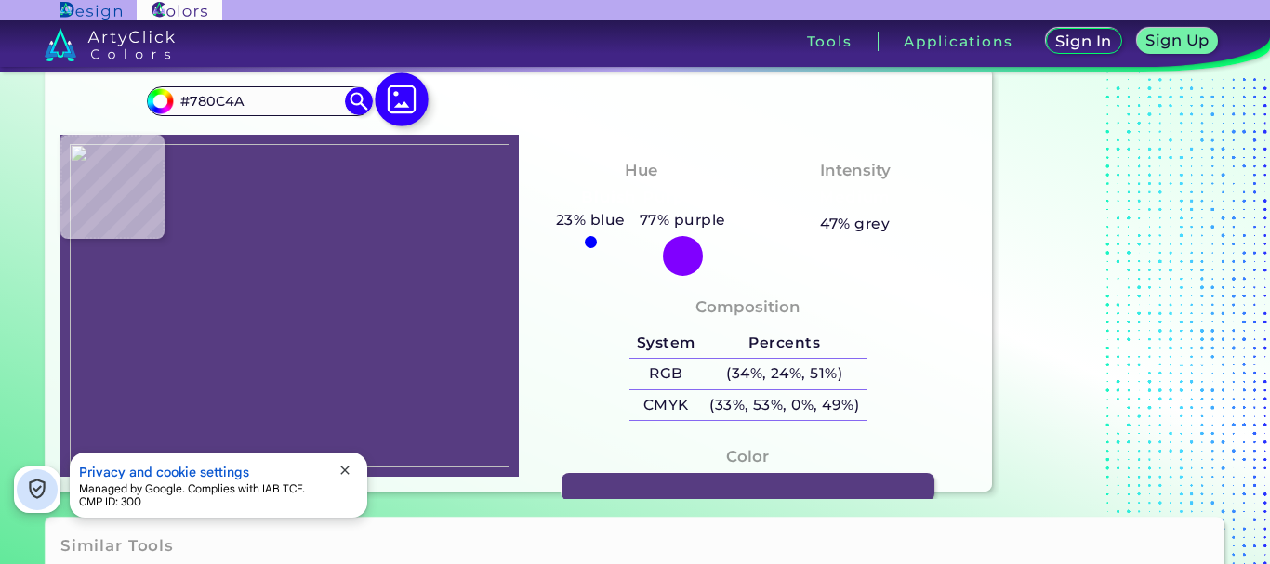
scroll to position [0, 0]
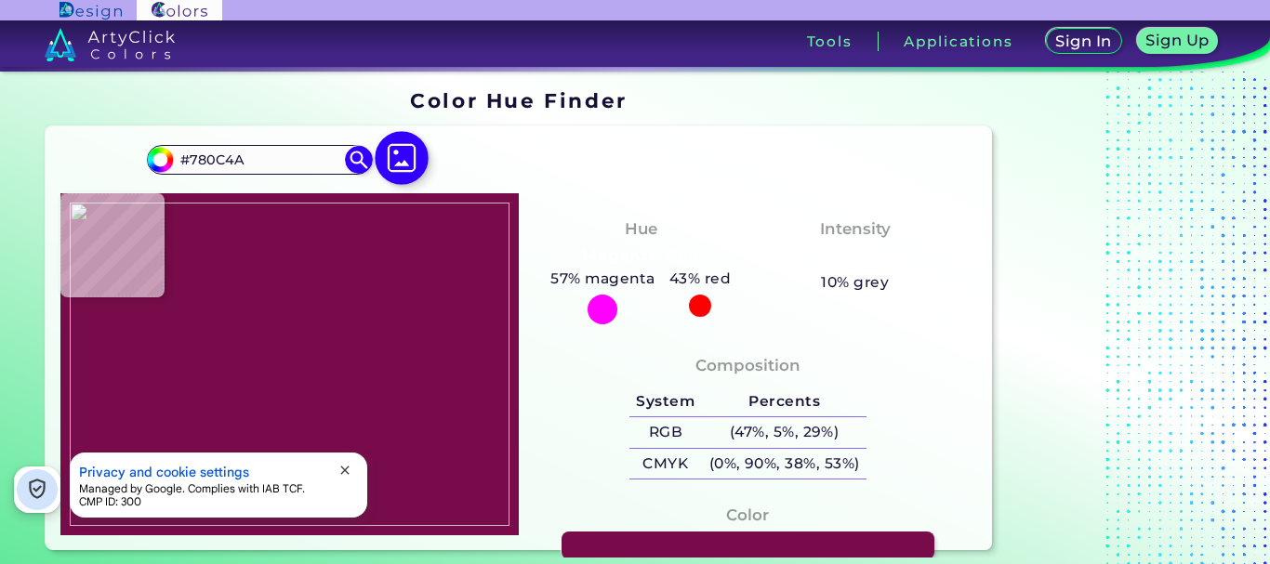
click at [414, 154] on img at bounding box center [403, 158] width 54 height 54
click at [0, 0] on input "file" at bounding box center [0, 0] width 0 height 0
type input "#ffffff"
type input "#FFFFFF"
type input "#04050e"
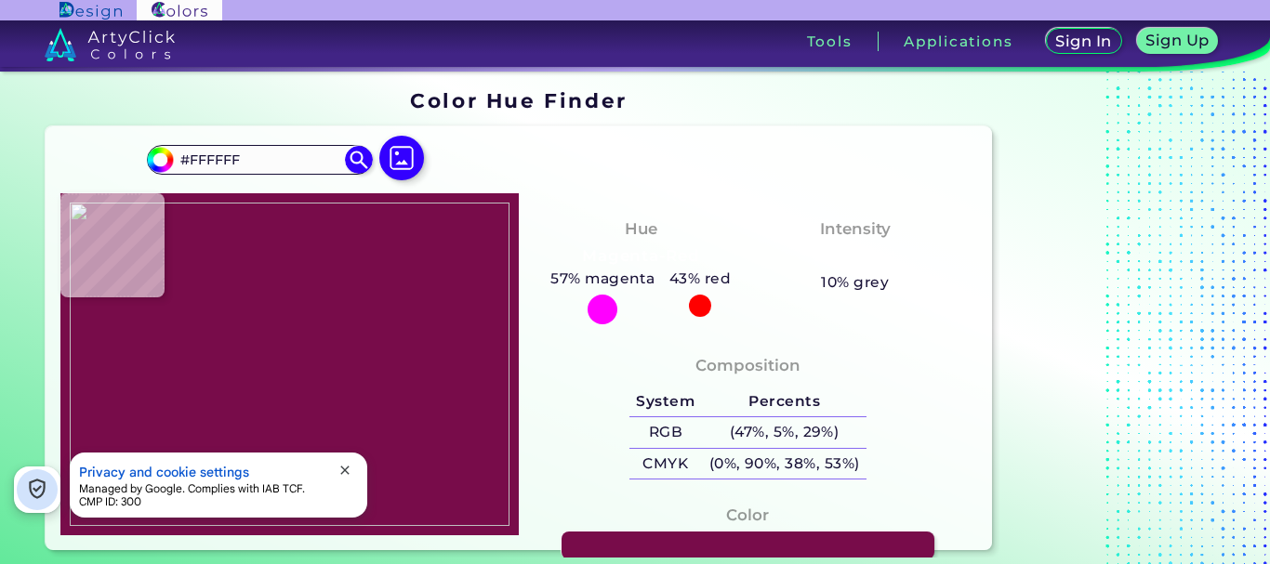
type input "#04050E"
type input "#0e102f"
type input "#0E102F"
type input "#0f0f0f"
type input "#0F0F0F"
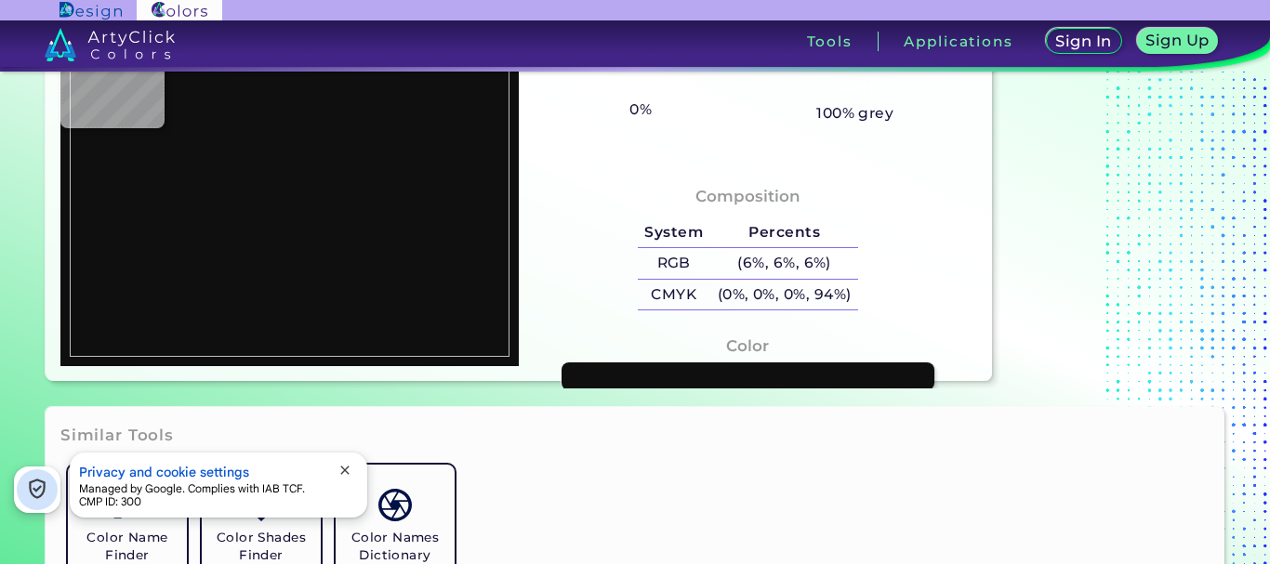
type input "#000000"
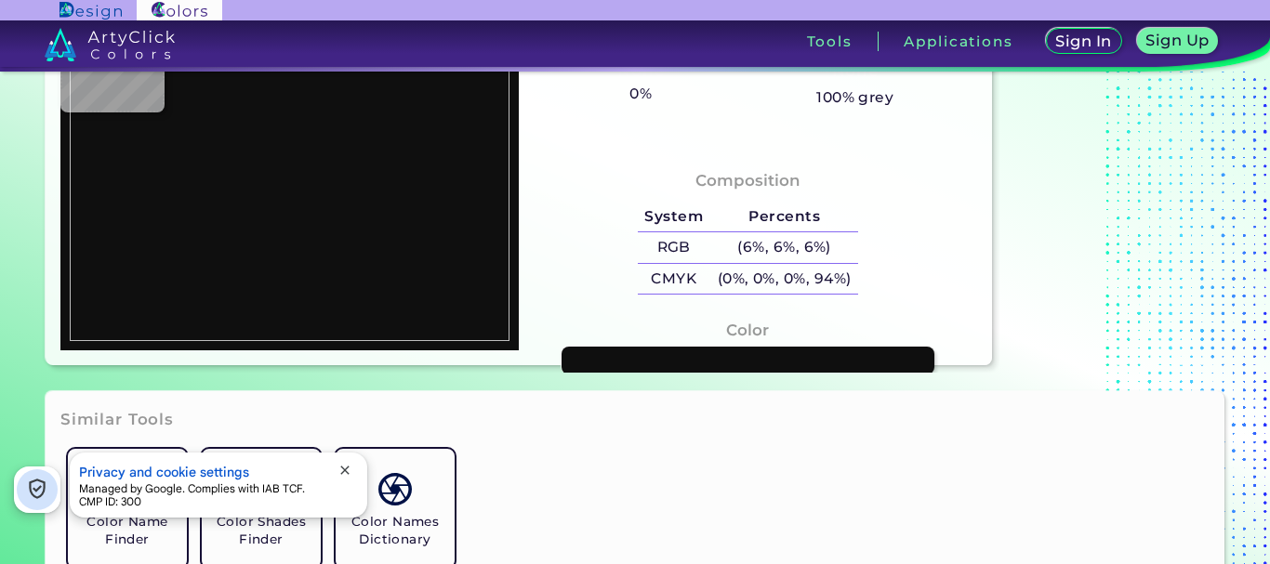
type input "#3f48cc"
type input "#3F48CC"
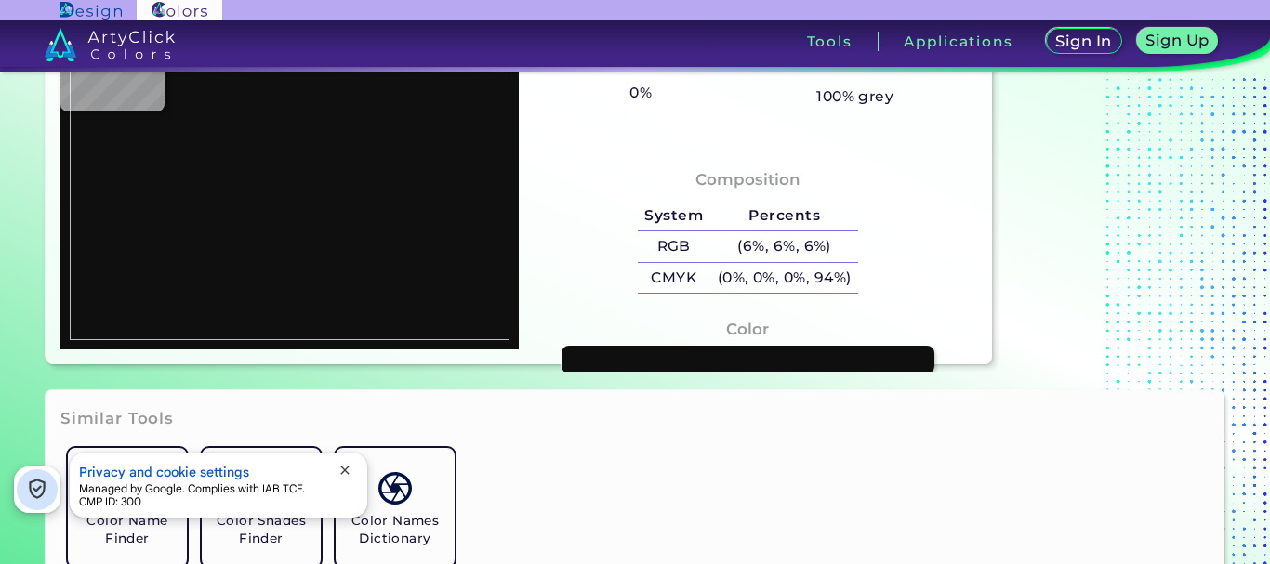
type input "#84cd6a"
type input "#84CD6A"
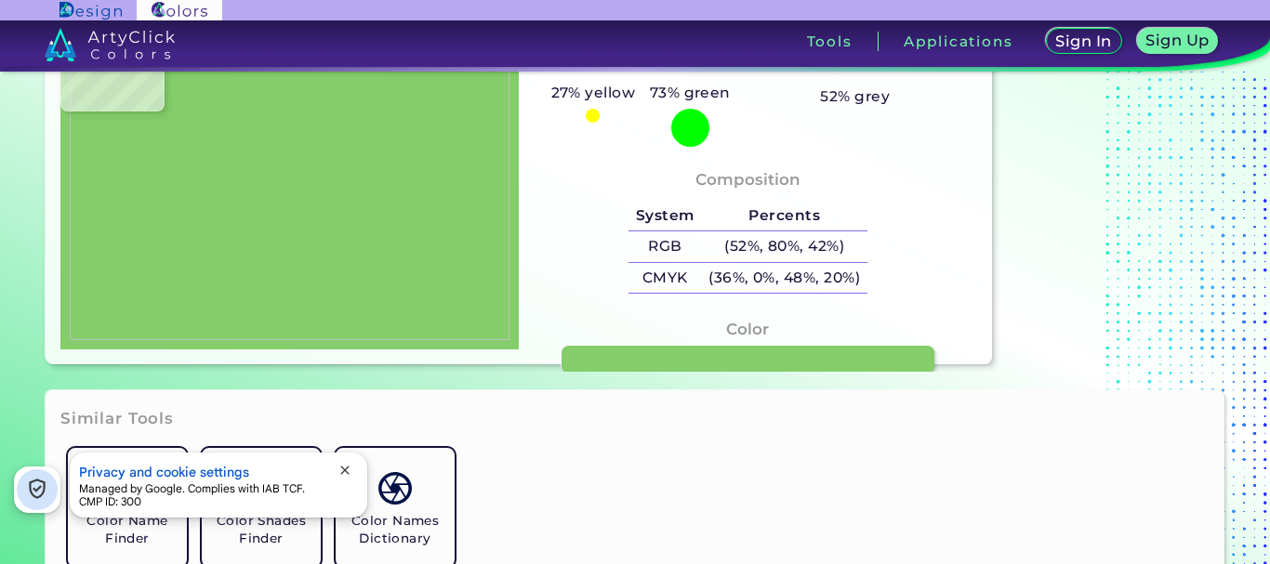
type input "#4a733b"
type input "#4A733B"
type input "#ffffff"
type input "#FFFFFF"
type input "#e7e7e7"
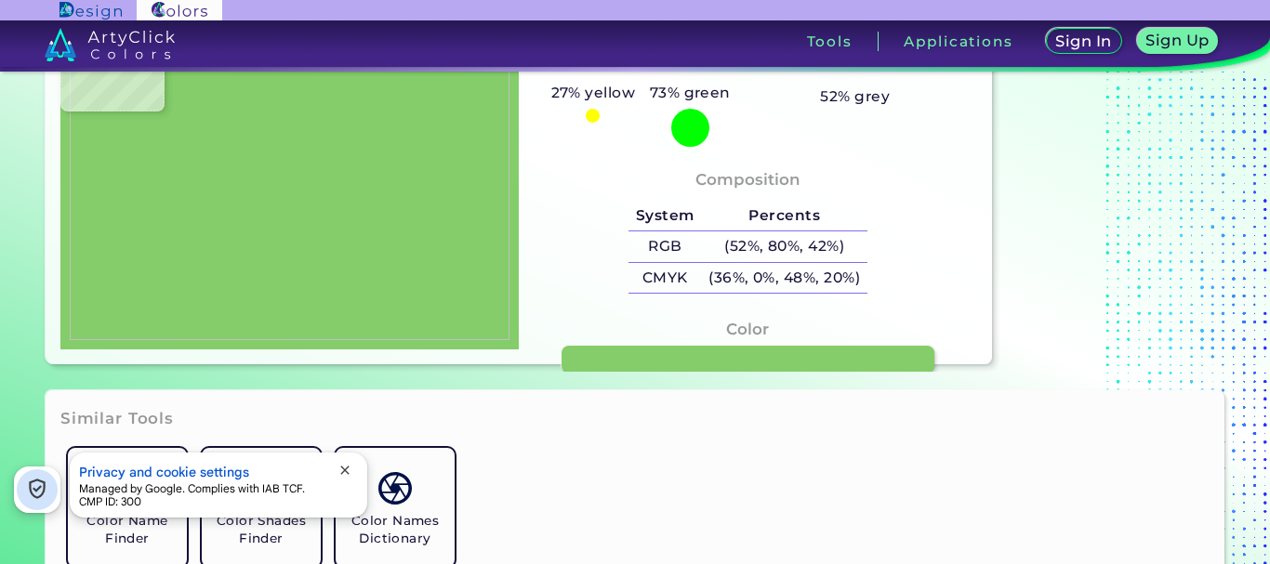
type input "#E7E7E7"
type input "#ffffff"
type input "#FFFFFF"
type input "#000000"
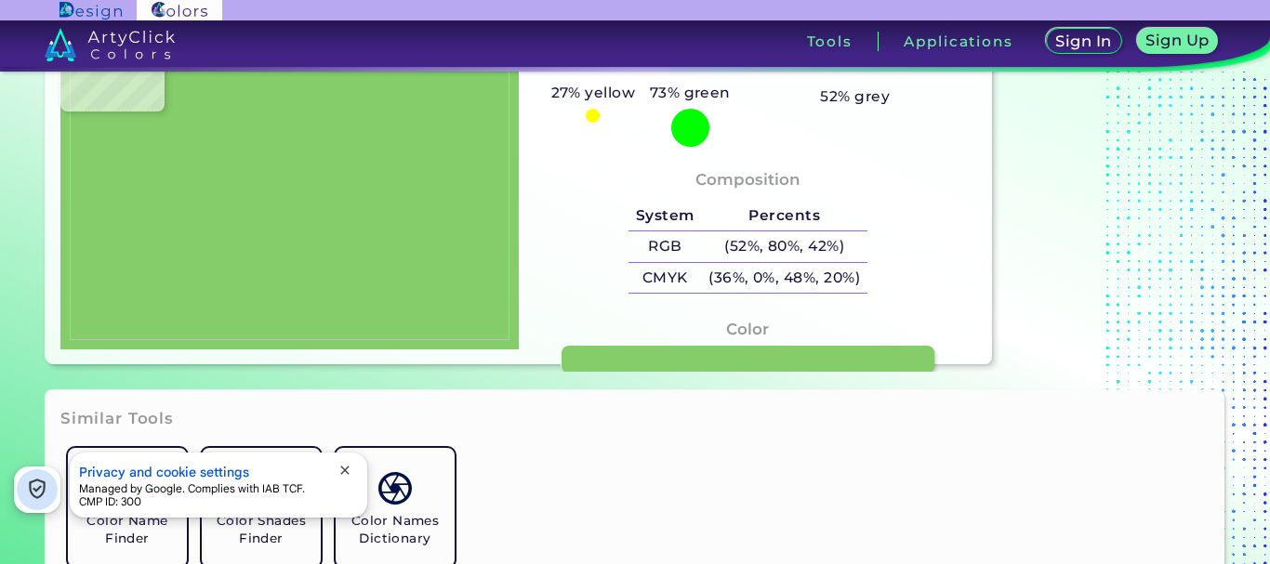
type input "#ffffff"
type input "#FFFFFF"
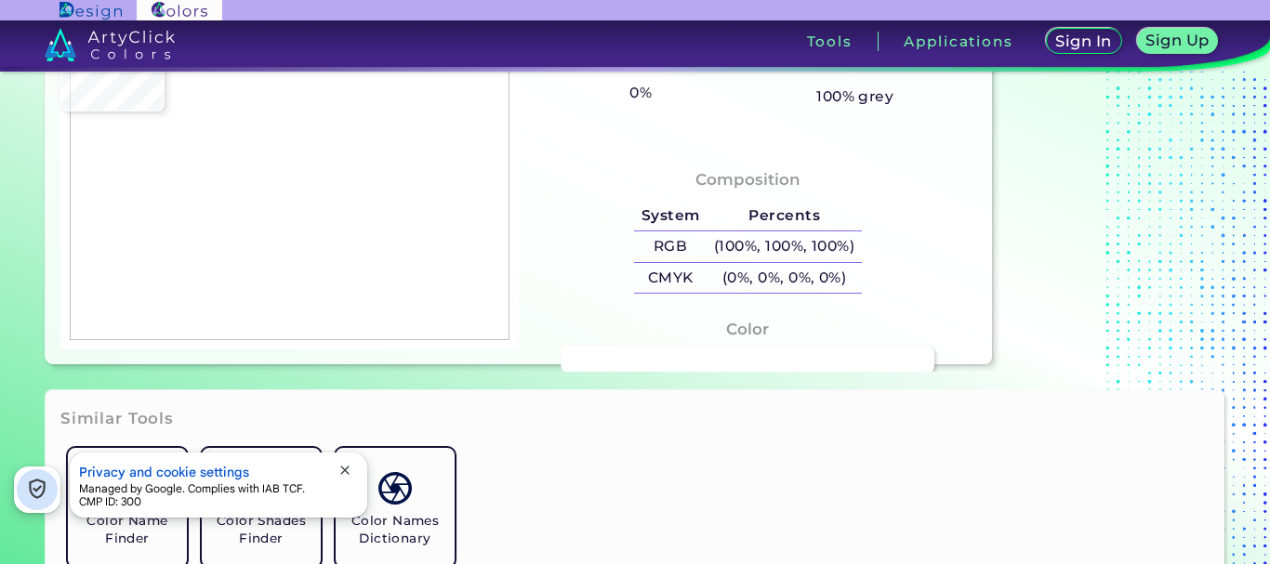
scroll to position [126, 0]
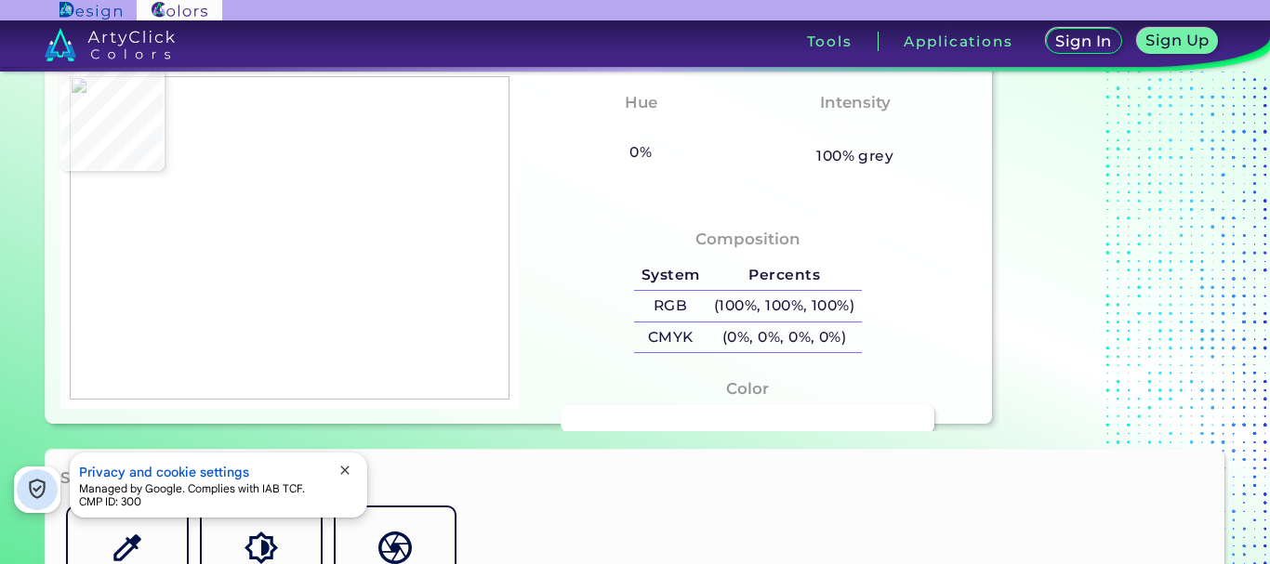
type input "#3f48cc"
type input "#3F48CC"
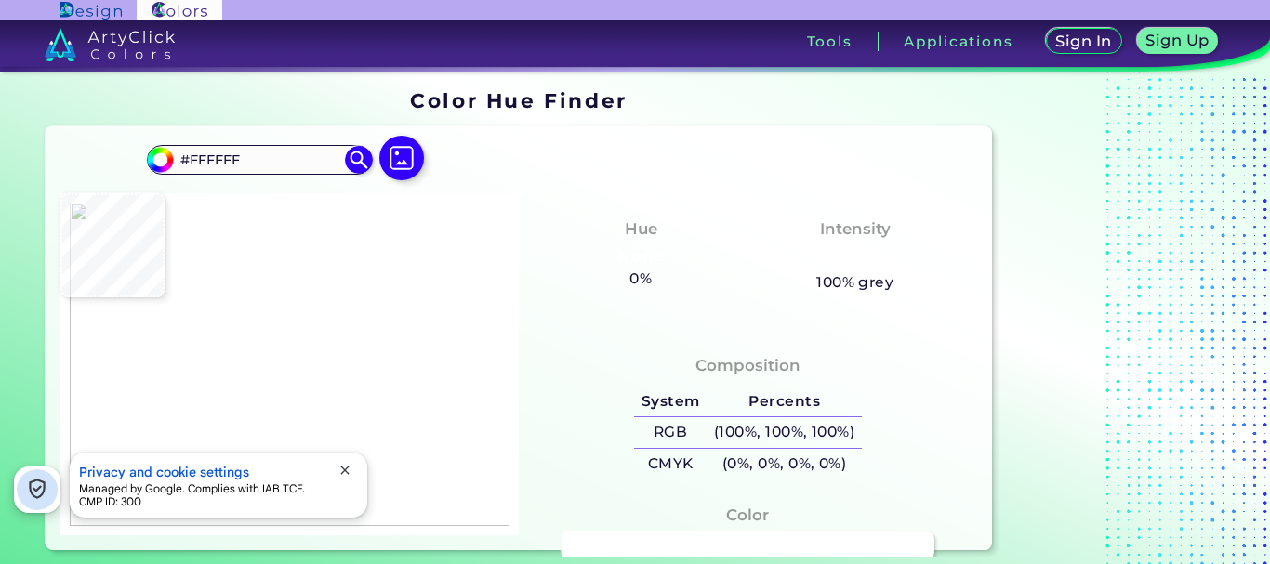
scroll to position [93, 0]
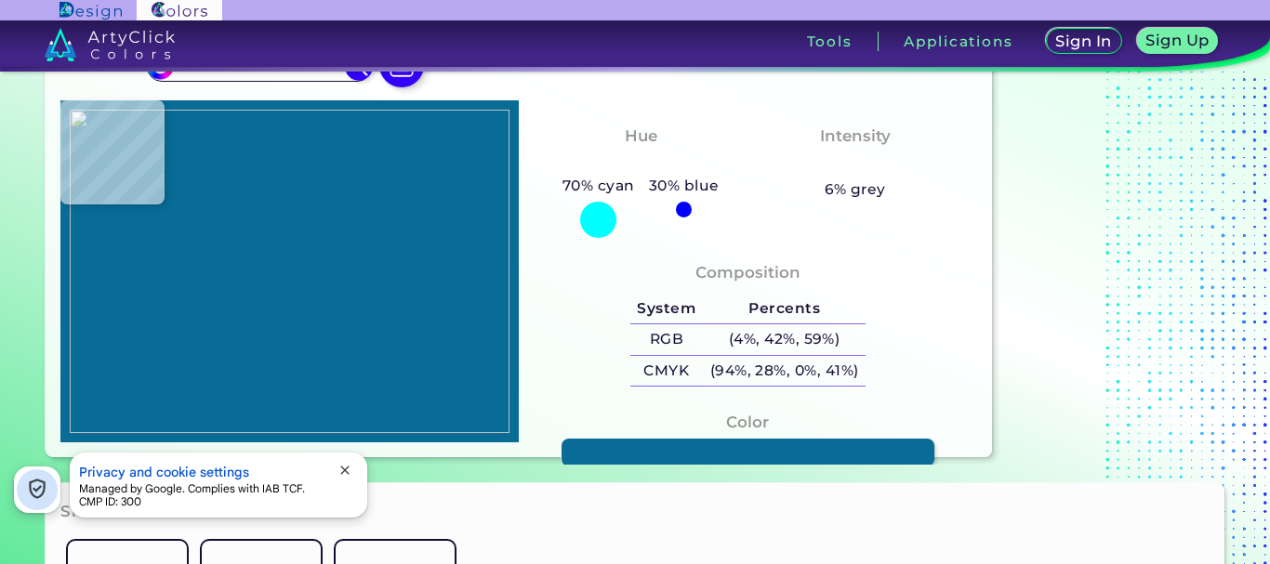
click at [303, 331] on img at bounding box center [290, 272] width 440 height 324
click at [657, 440] on link at bounding box center [748, 453] width 377 height 29
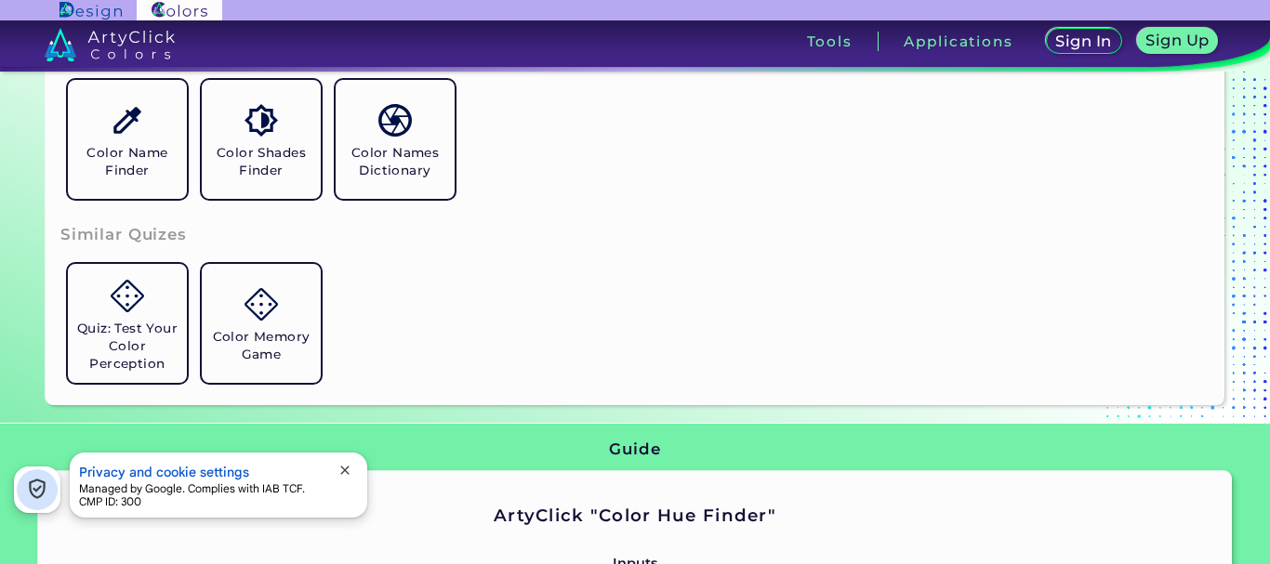
scroll to position [558, 0]
